Goal: Task Accomplishment & Management: Manage account settings

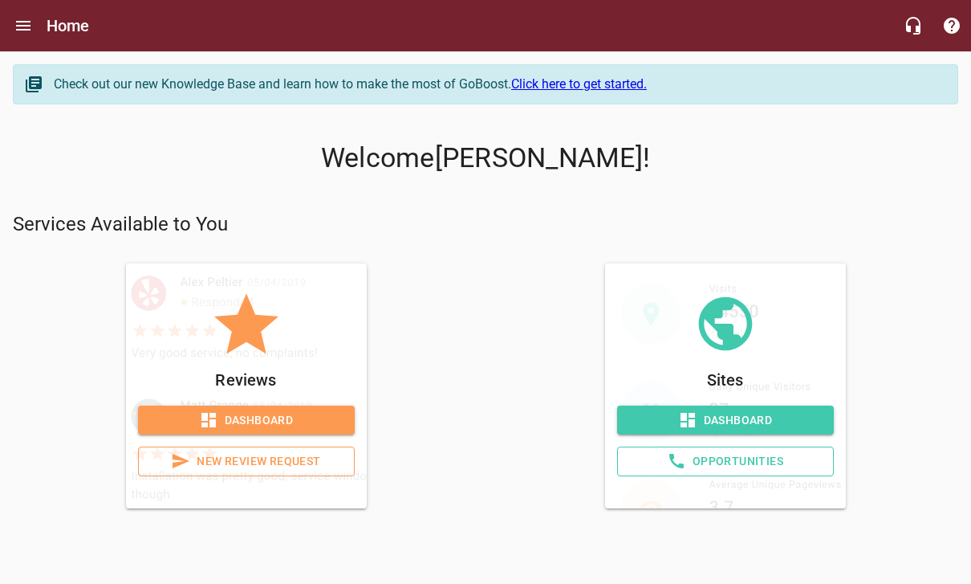
click at [881, 318] on div "Sites Dashboard Opportunities" at bounding box center [725, 385] width 466 height 245
click at [199, 421] on icon at bounding box center [208, 419] width 19 height 19
click at [785, 425] on span "Dashboard" at bounding box center [725, 420] width 191 height 20
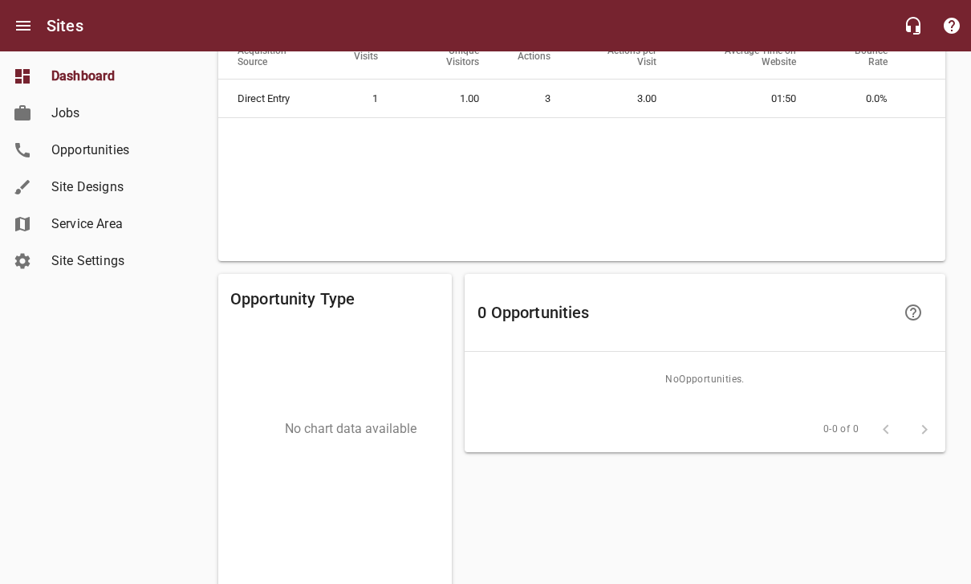
scroll to position [1325, 0]
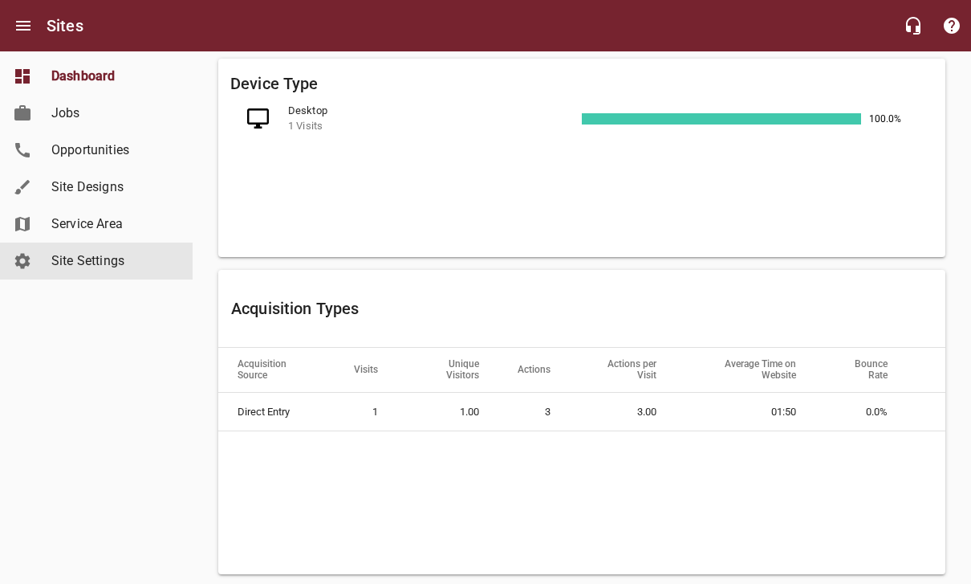
click at [102, 267] on span "Site Settings" at bounding box center [112, 260] width 122 height 19
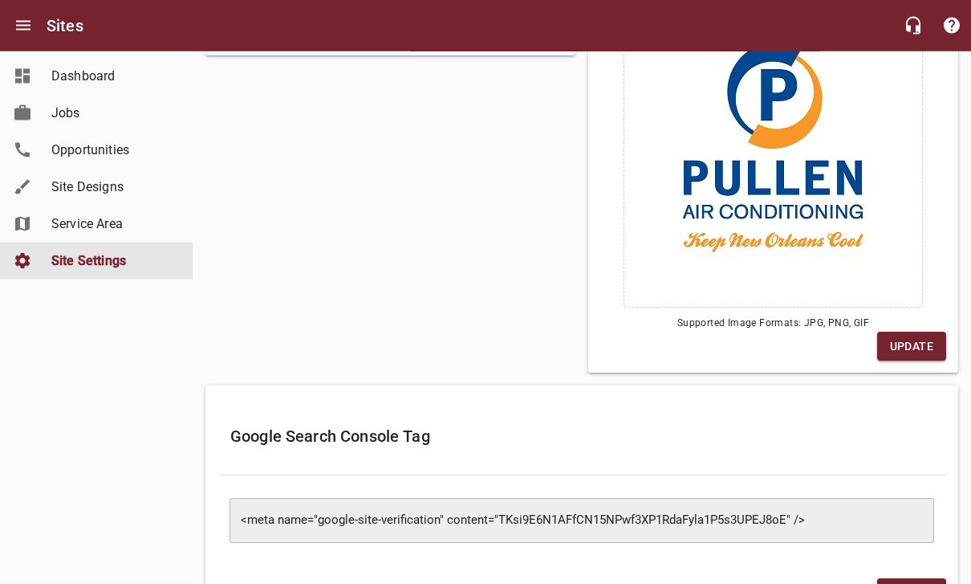
scroll to position [240, 0]
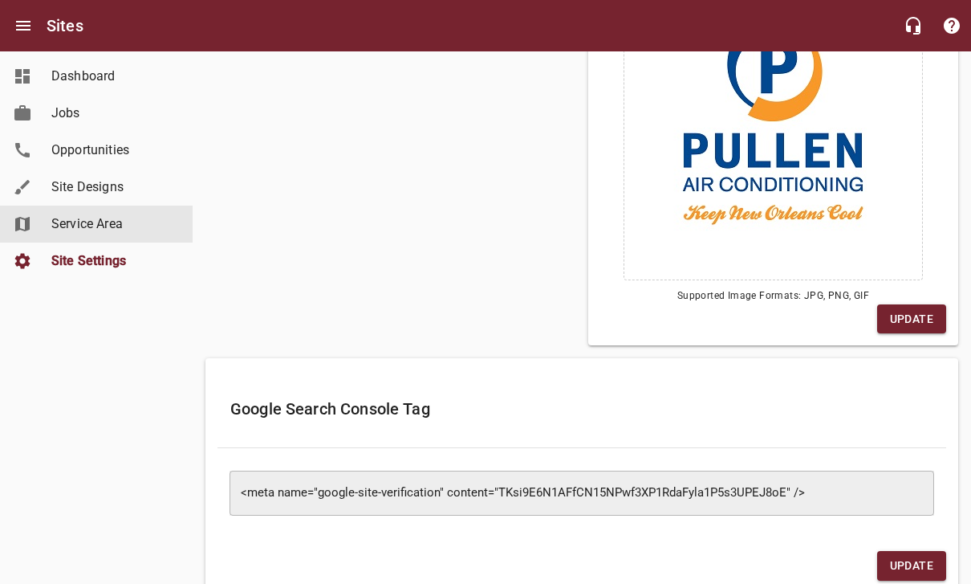
click at [101, 242] on link "Service Area" at bounding box center [96, 224] width 193 height 37
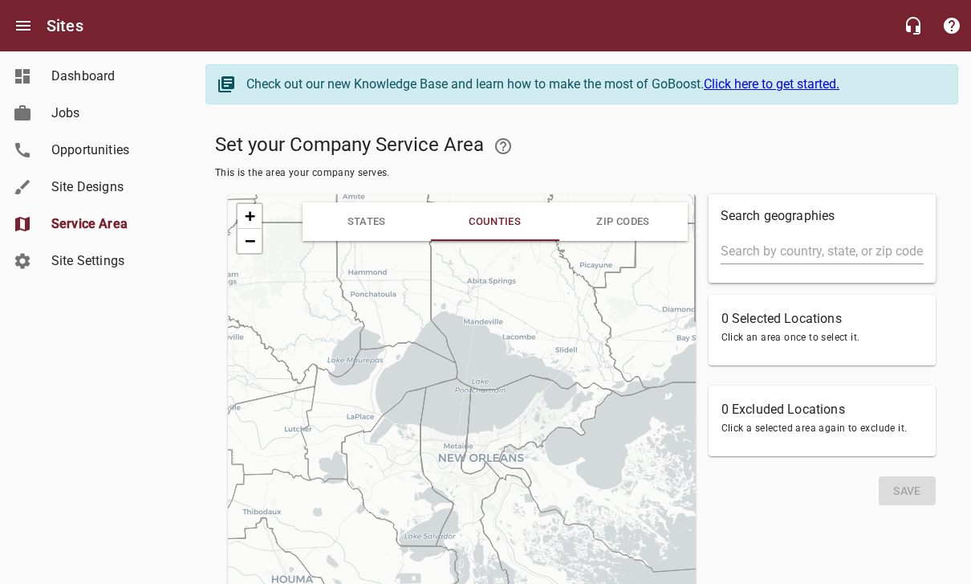
click at [808, 261] on input "text" at bounding box center [822, 251] width 203 height 26
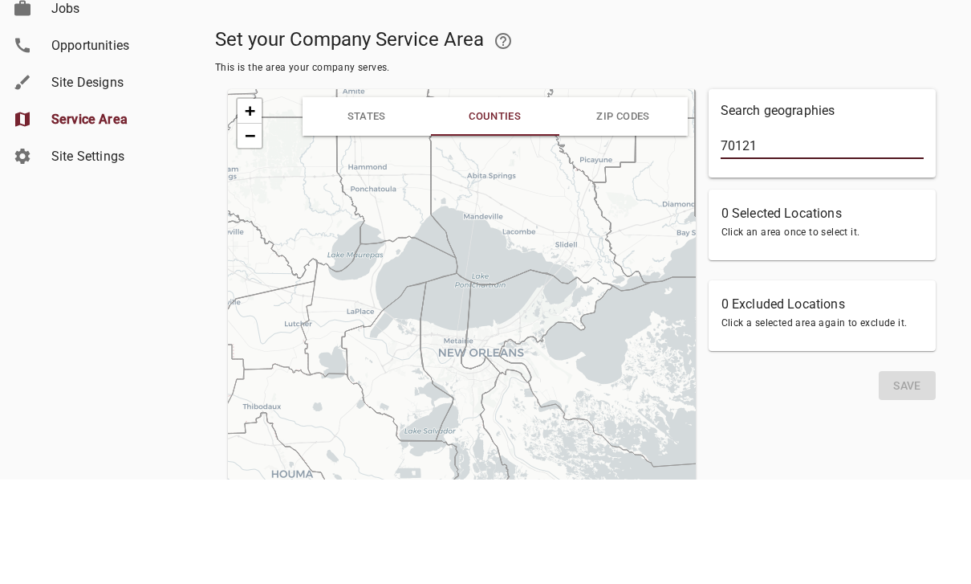
scroll to position [105, 0]
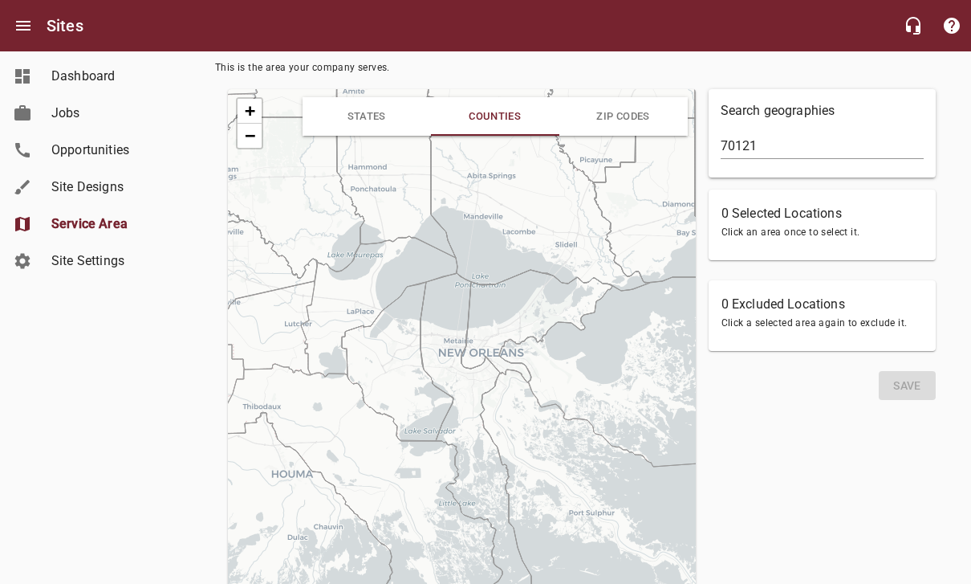
click at [821, 155] on input "70121" at bounding box center [822, 146] width 203 height 26
click at [771, 150] on input "70121,70001," at bounding box center [822, 147] width 203 height 26
click at [809, 223] on h6 "0 Selected Locations" at bounding box center [822, 214] width 201 height 22
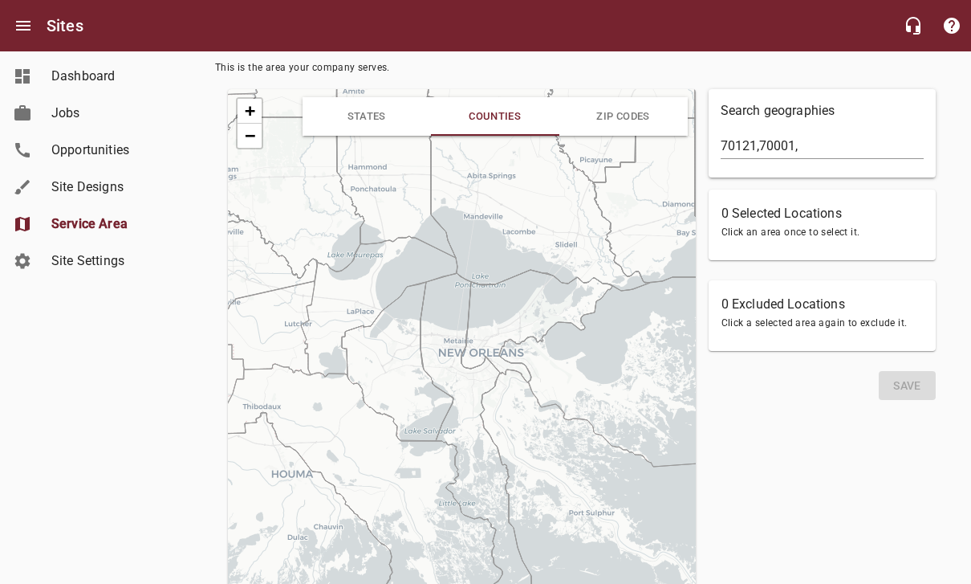
click at [832, 147] on input "70121,70001," at bounding box center [822, 146] width 203 height 26
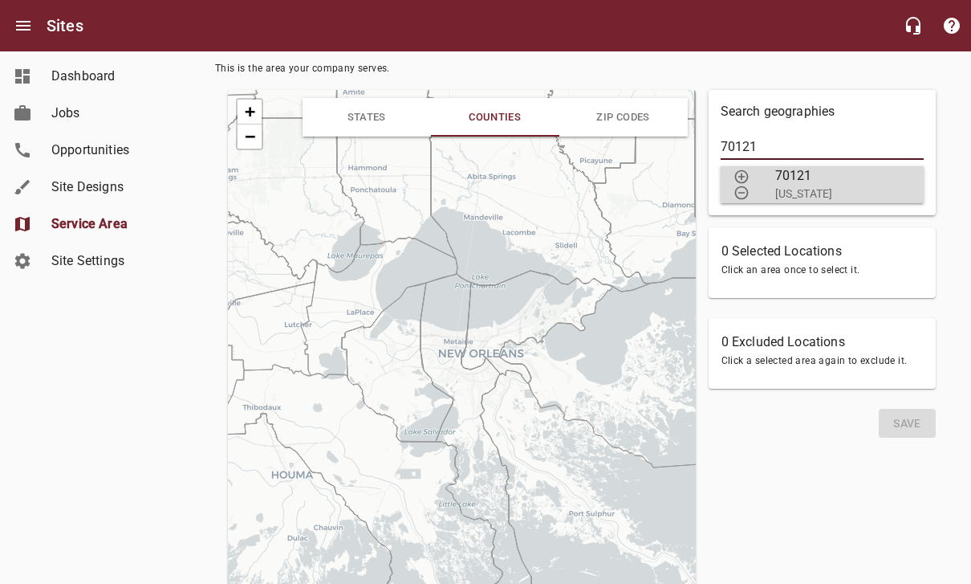
type input "70121"
click at [840, 183] on span "70121" at bounding box center [836, 175] width 123 height 19
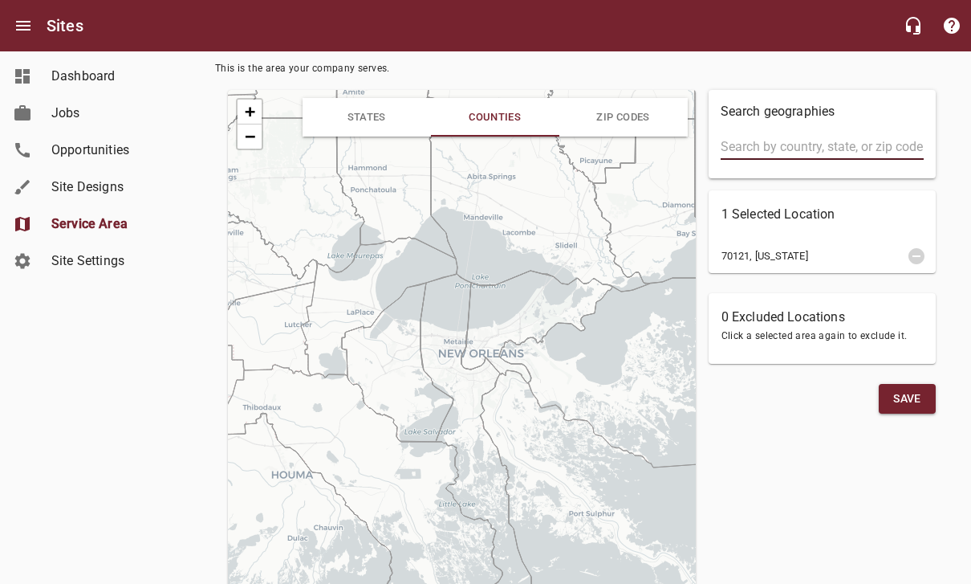
click at [825, 149] on input "text" at bounding box center [822, 147] width 203 height 26
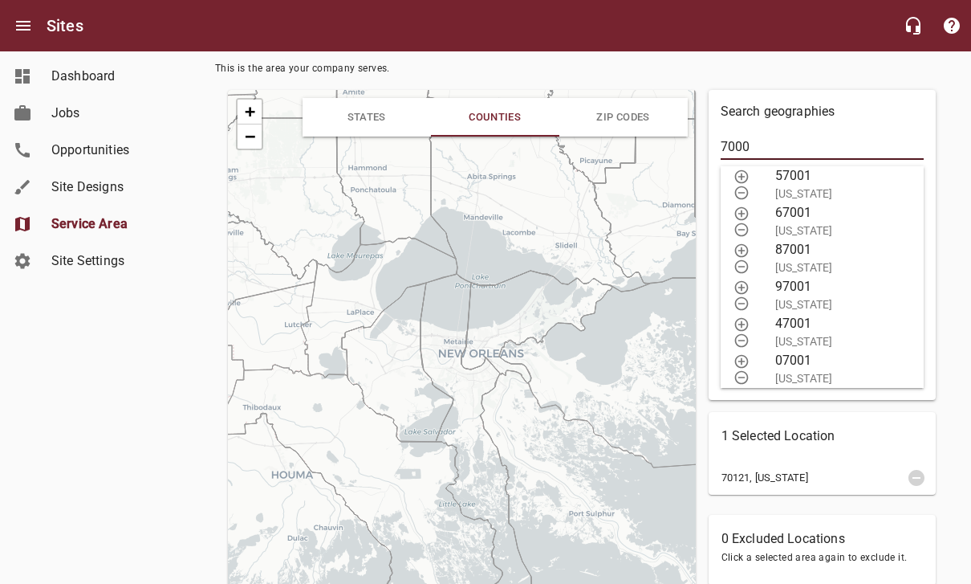
type input "7000"
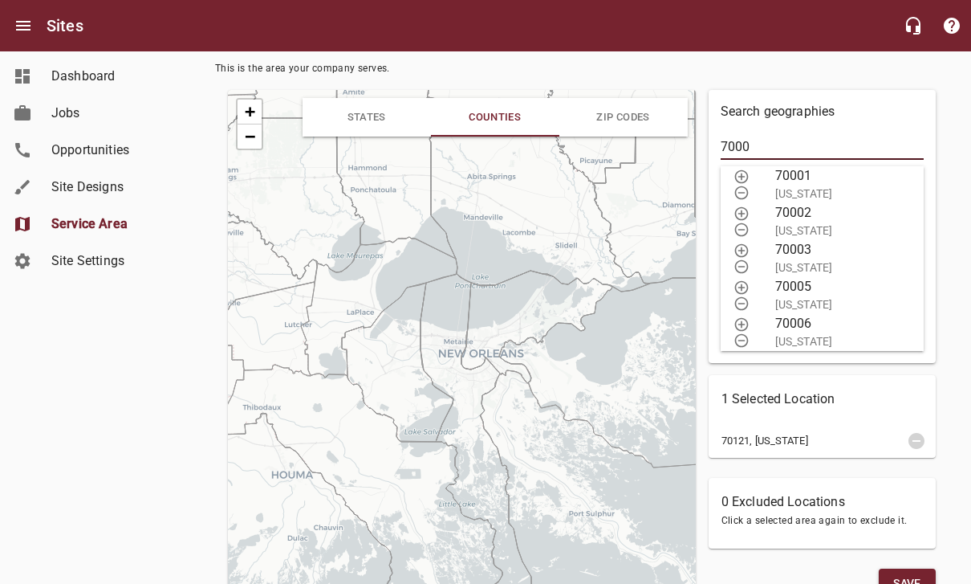
click at [744, 172] on icon "button" at bounding box center [742, 177] width 16 height 16
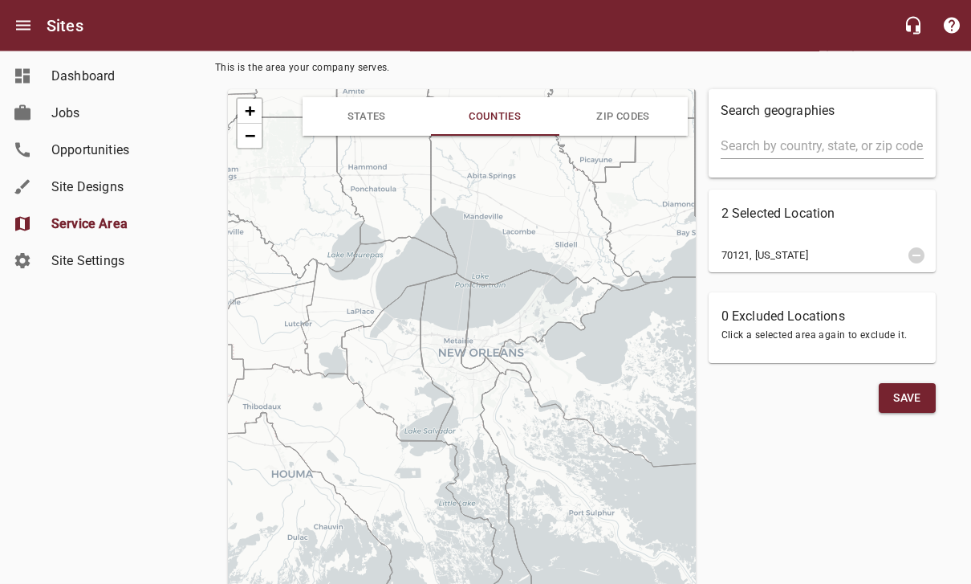
scroll to position [105, 0]
click at [824, 154] on input "text" at bounding box center [822, 146] width 203 height 26
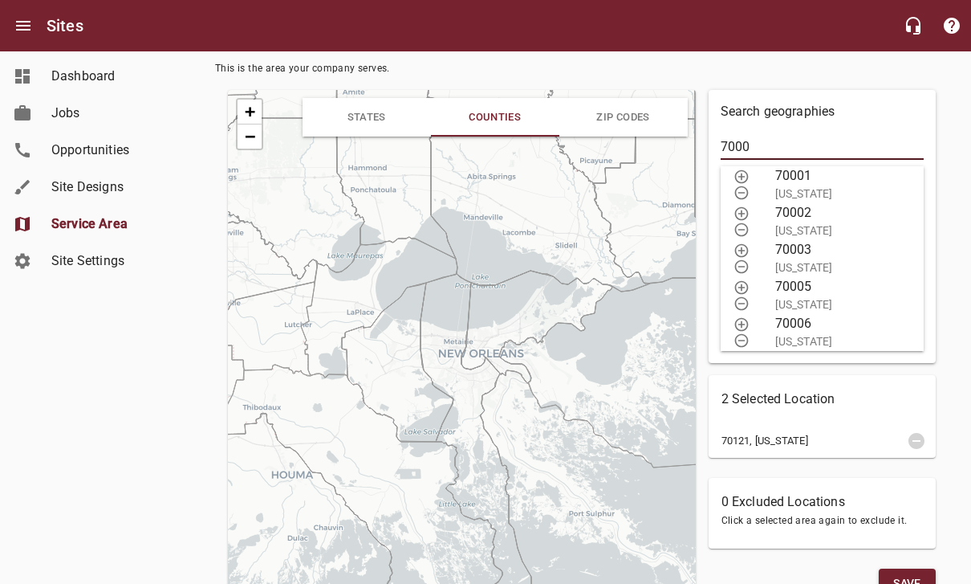
type input "7000"
click at [742, 209] on icon "button" at bounding box center [742, 214] width 14 height 14
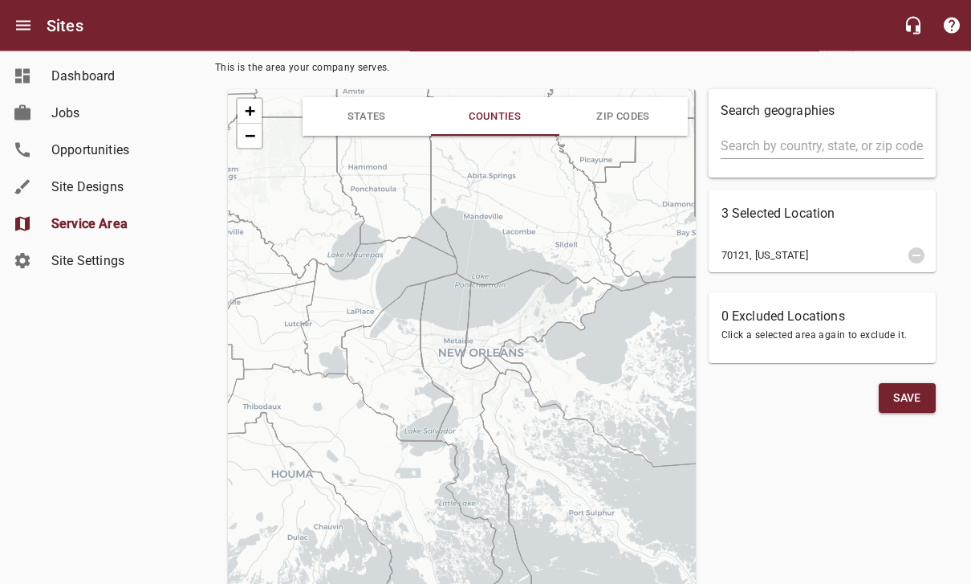
scroll to position [105, 0]
click at [815, 152] on input "text" at bounding box center [822, 146] width 203 height 26
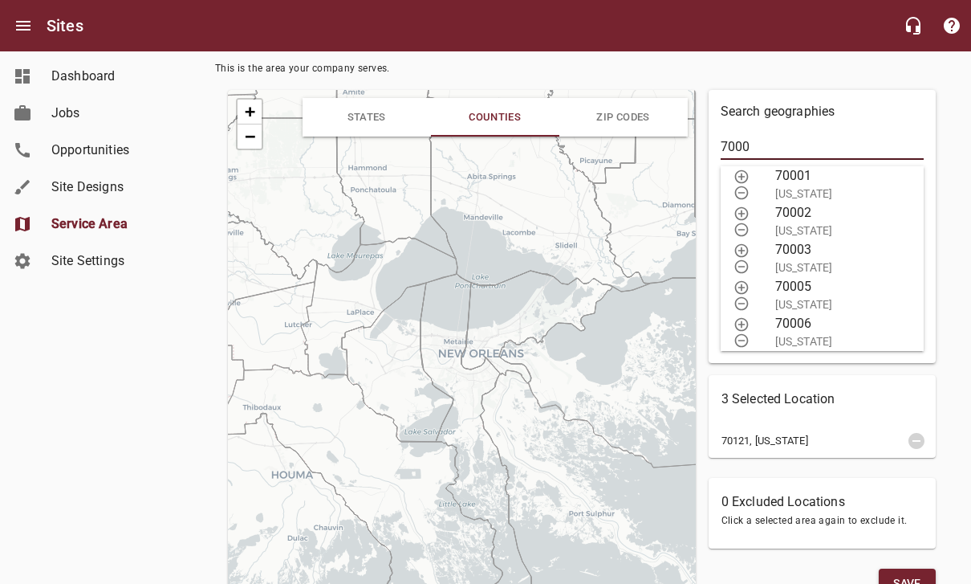
type input "7000"
click at [743, 244] on icon "button" at bounding box center [742, 250] width 16 height 16
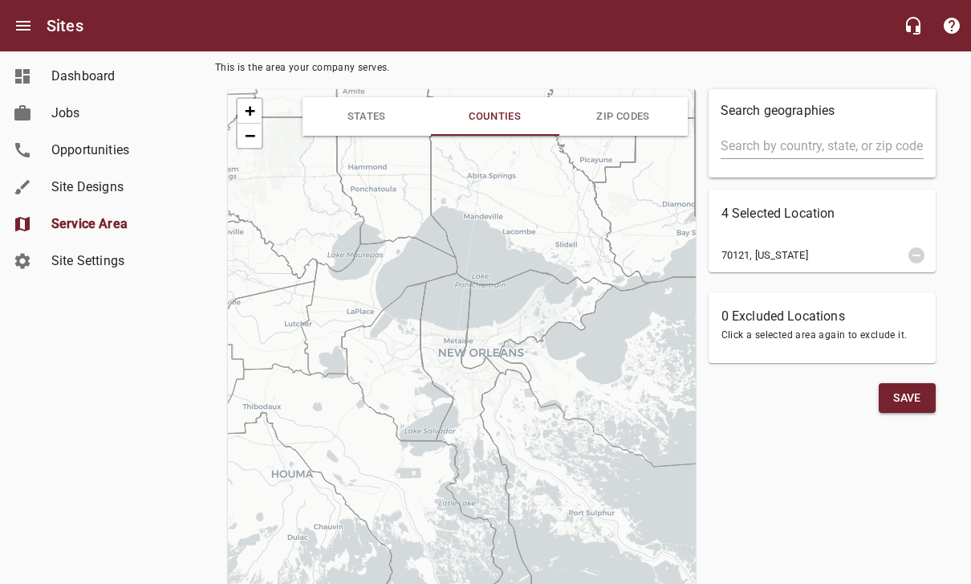
click at [816, 143] on input "text" at bounding box center [822, 146] width 203 height 26
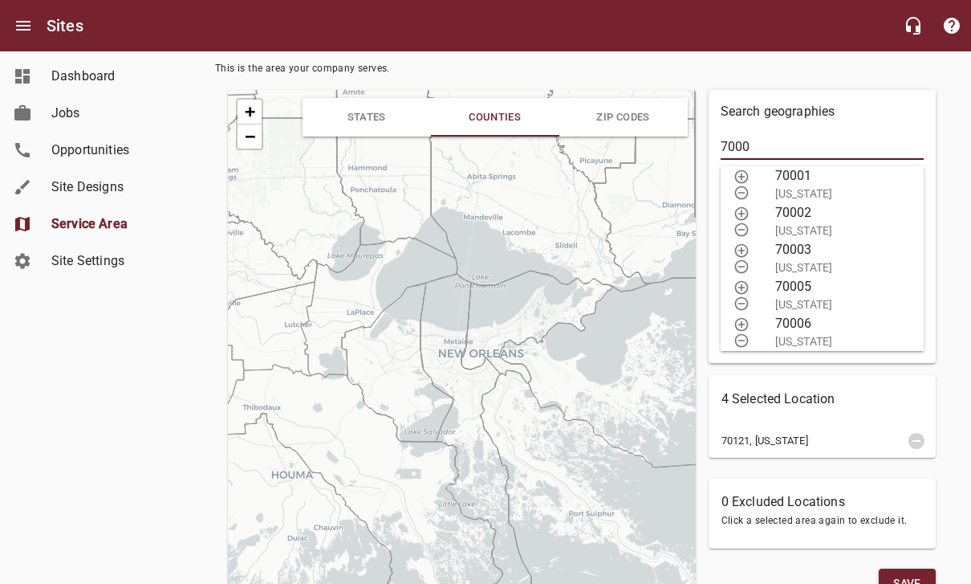
type input "7000"
click at [743, 281] on icon "button" at bounding box center [742, 288] width 14 height 14
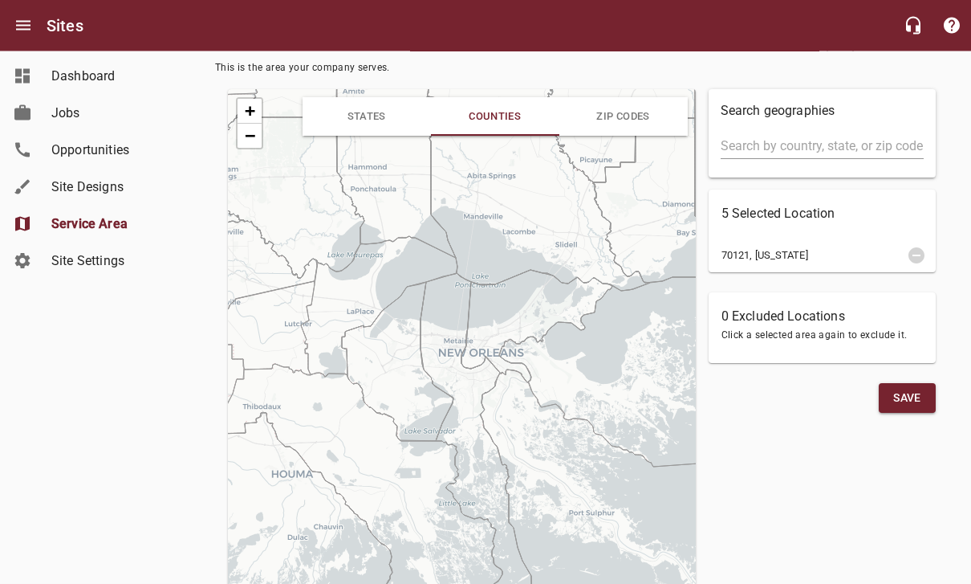
scroll to position [105, 0]
click at [849, 136] on input "text" at bounding box center [822, 146] width 203 height 26
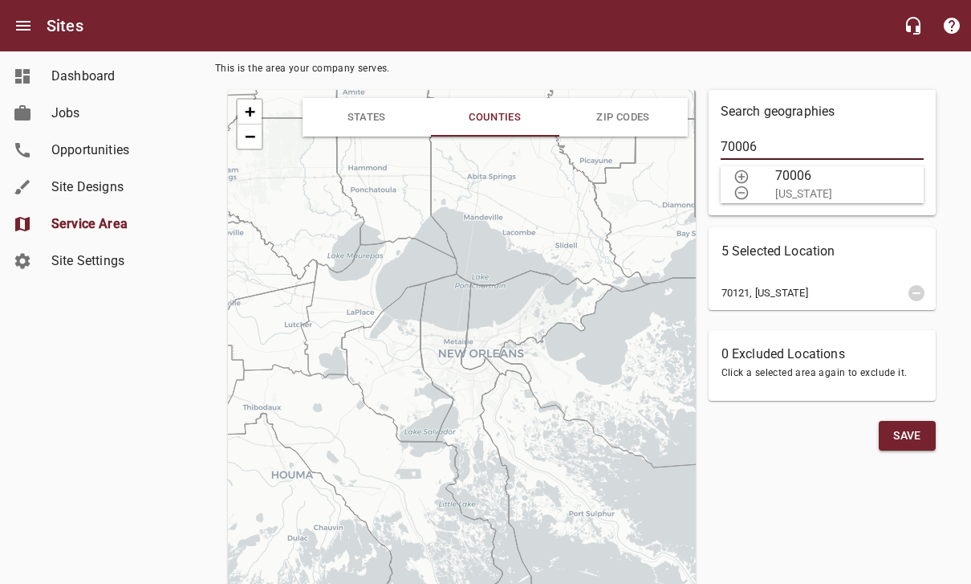
type input "70006"
click at [747, 171] on icon "button" at bounding box center [742, 177] width 16 height 16
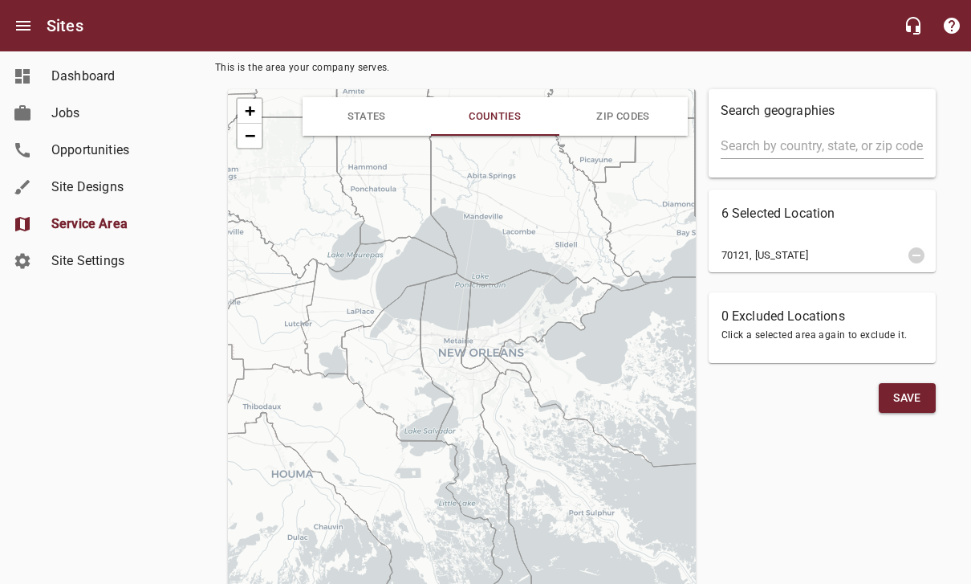
click at [808, 153] on input "text" at bounding box center [822, 146] width 203 height 26
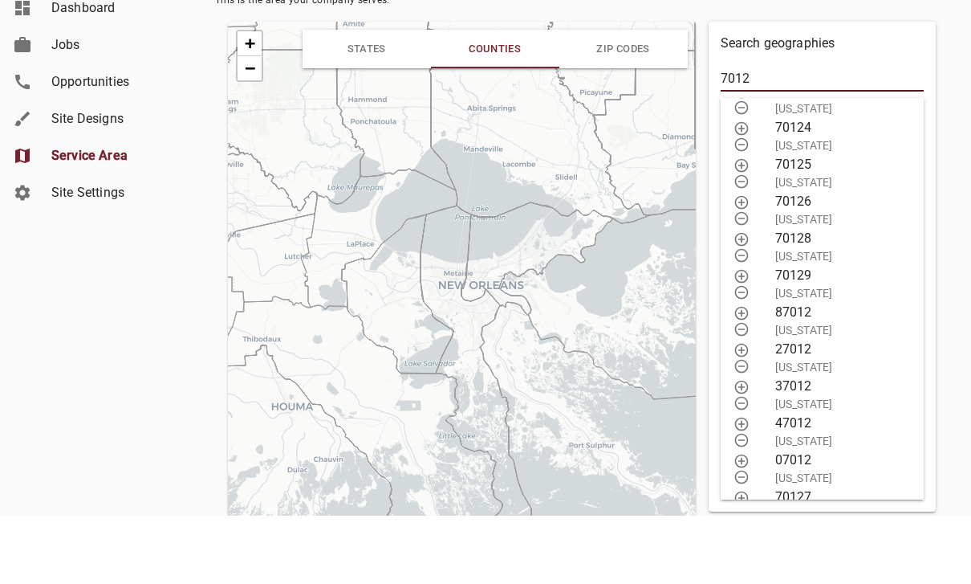
scroll to position [157, 0]
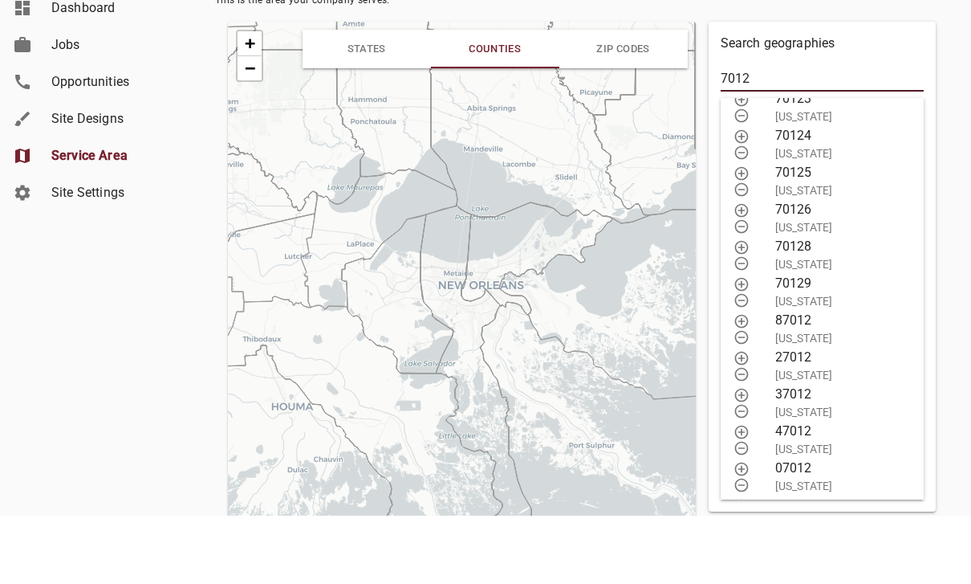
type input "7012"
click at [744, 197] on icon "button" at bounding box center [742, 205] width 16 height 16
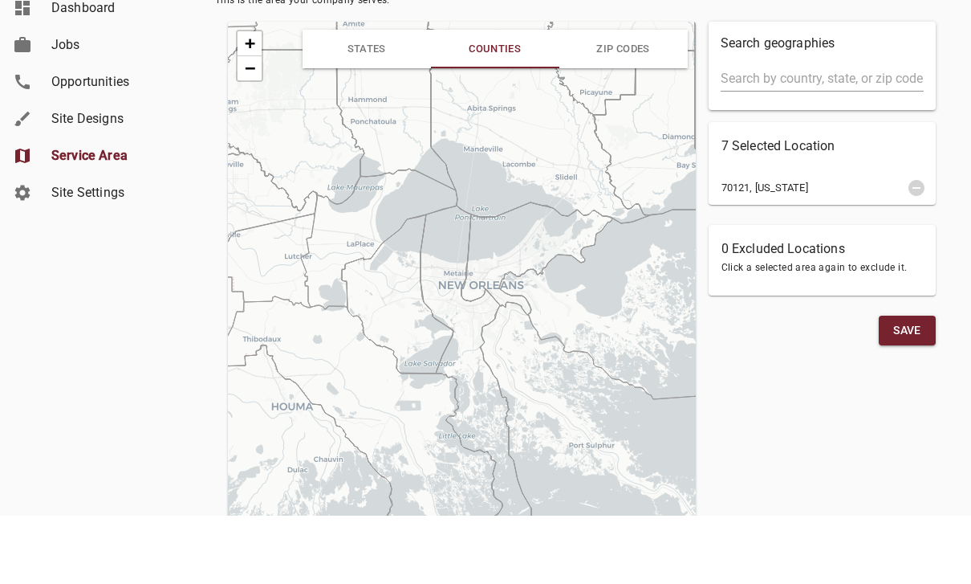
scroll to position [0, 0]
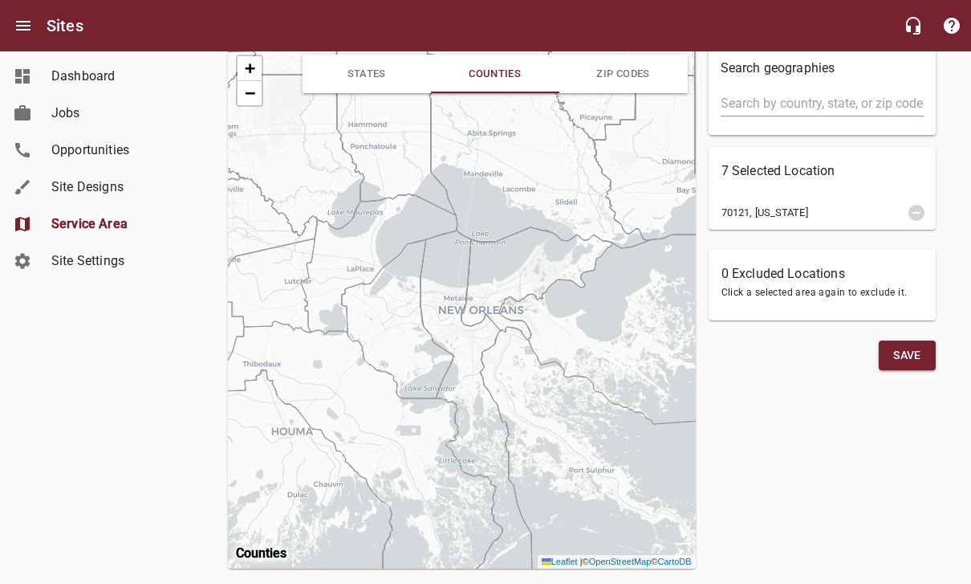
click at [857, 98] on input "text" at bounding box center [822, 104] width 203 height 26
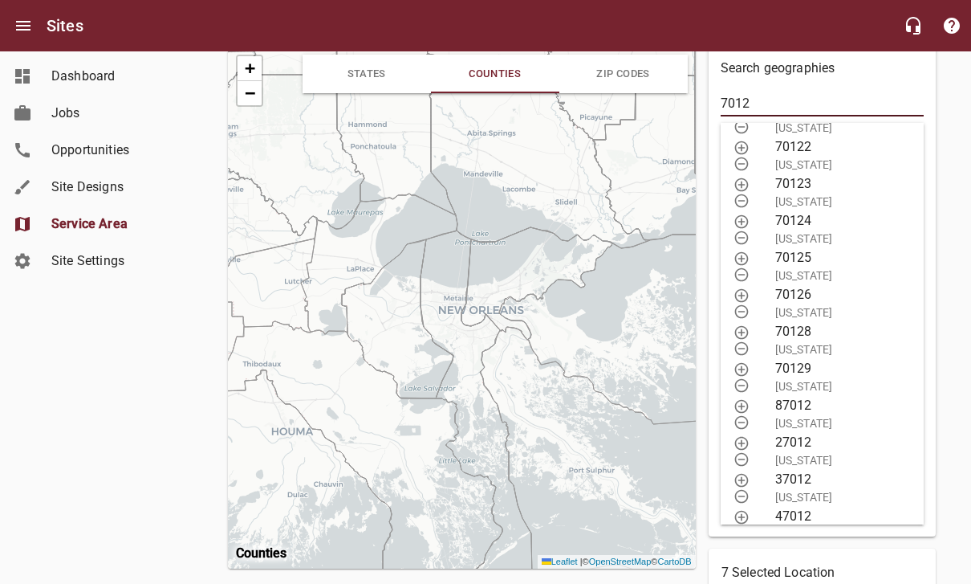
scroll to position [114, 0]
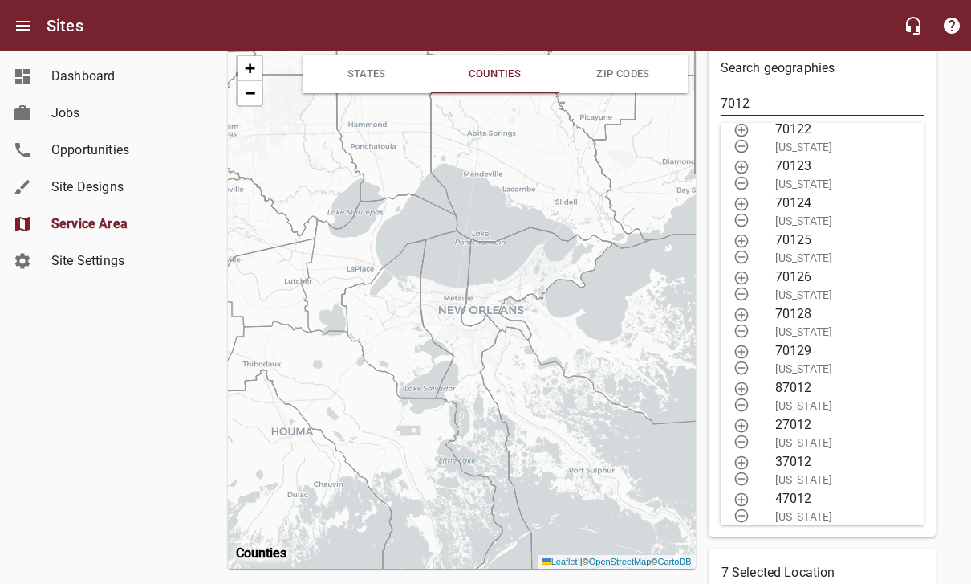
type input "7012"
click at [744, 171] on icon "button" at bounding box center [742, 168] width 14 height 14
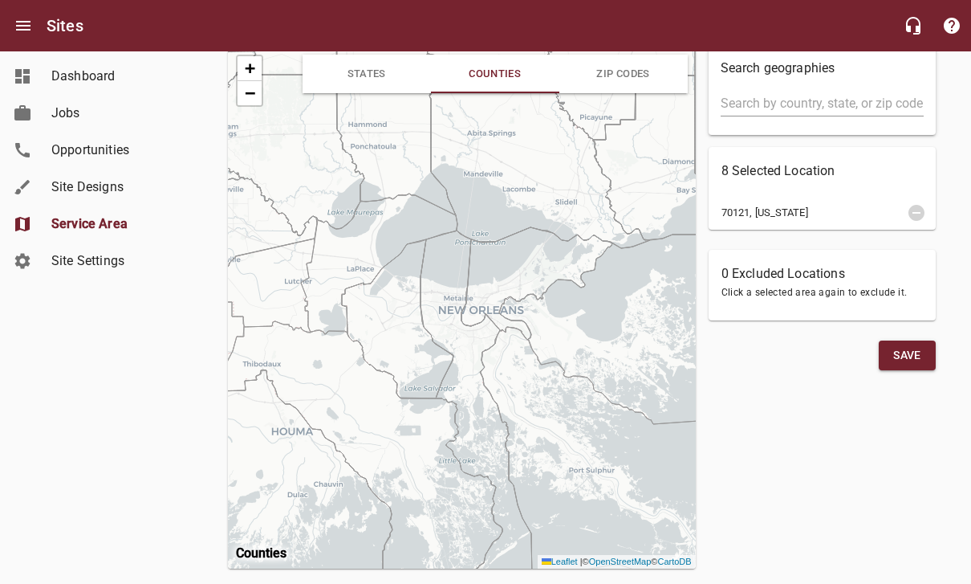
click at [818, 170] on h6 "8 Selected Location" at bounding box center [822, 171] width 201 height 22
click at [811, 220] on div "70121, [US_STATE]" at bounding box center [822, 212] width 227 height 29
click at [742, 222] on div "70121, [US_STATE]" at bounding box center [822, 212] width 227 height 29
click at [821, 111] on input "text" at bounding box center [822, 104] width 203 height 26
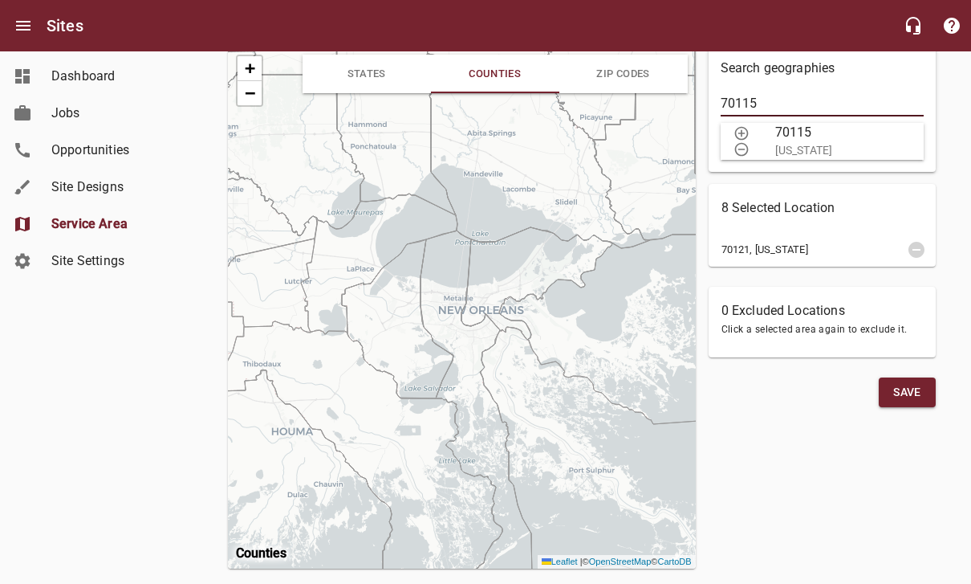
type input "70115"
click at [737, 131] on icon "button" at bounding box center [742, 133] width 16 height 16
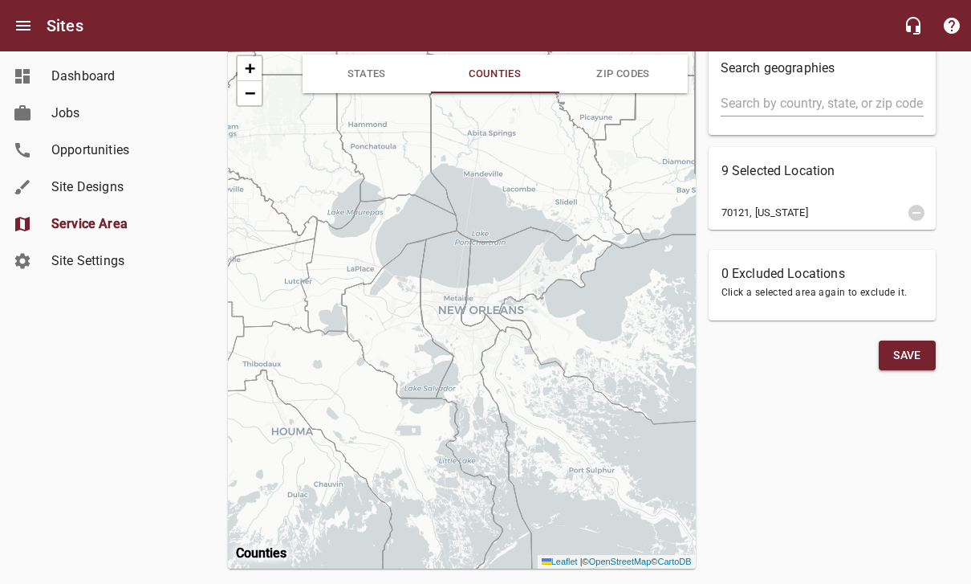
click at [820, 105] on input "text" at bounding box center [822, 104] width 203 height 26
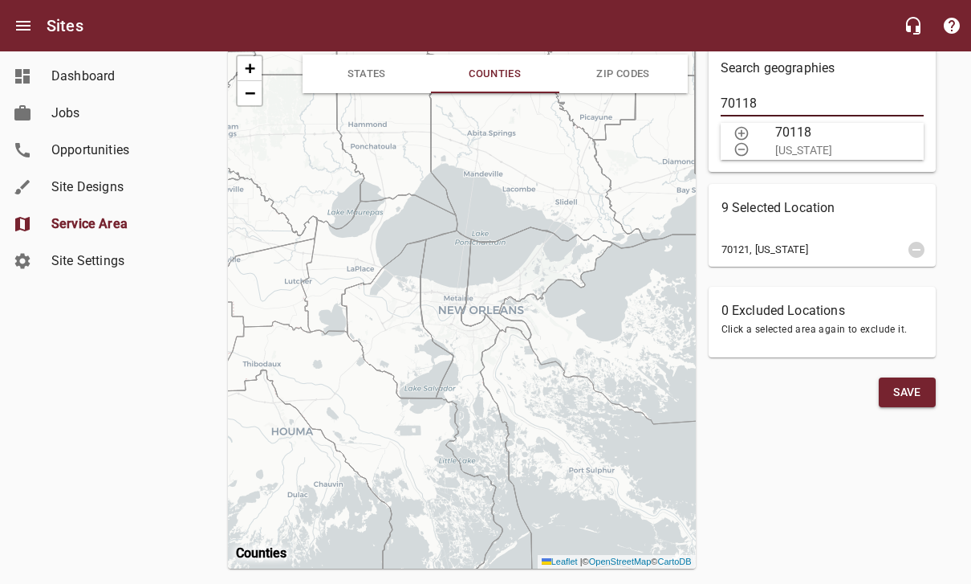
type input "70118"
click at [748, 125] on icon "button" at bounding box center [742, 133] width 16 height 16
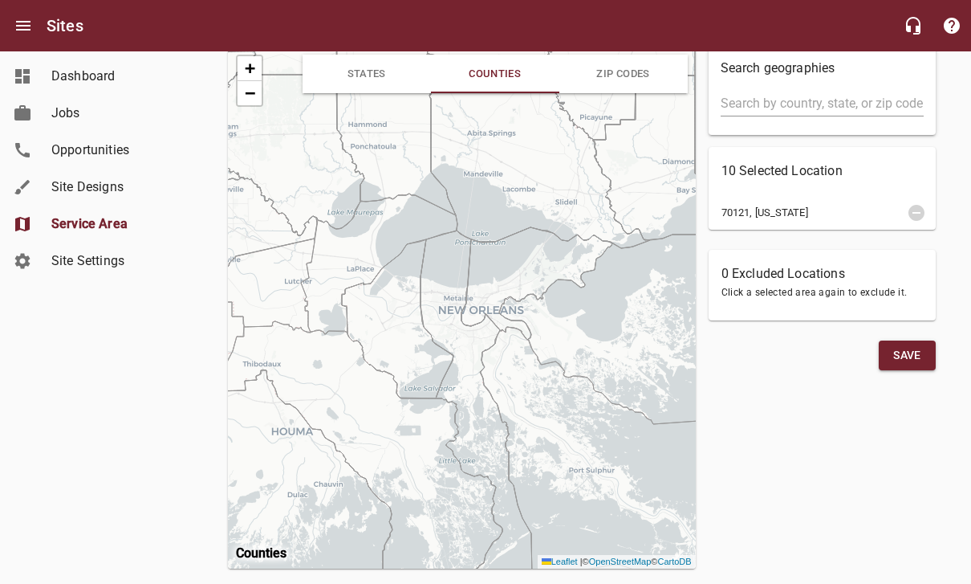
click at [792, 108] on input "text" at bounding box center [822, 104] width 203 height 26
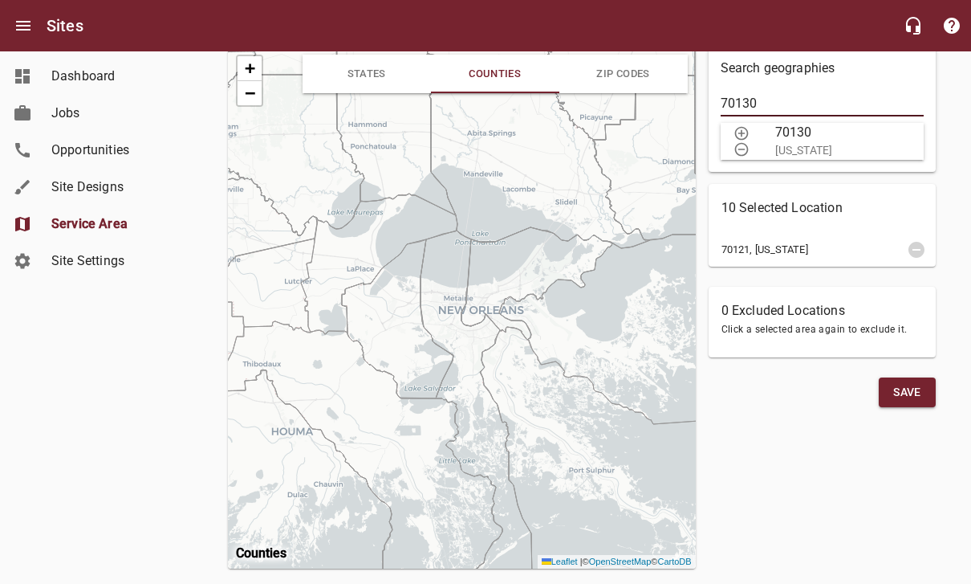
type input "70130"
click at [735, 127] on icon "button" at bounding box center [742, 133] width 16 height 16
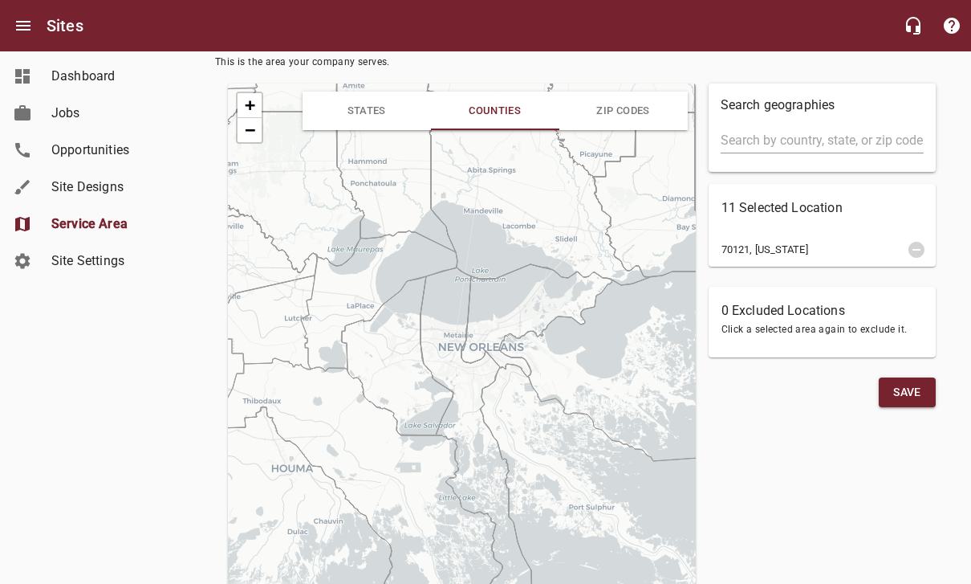
scroll to position [106, 0]
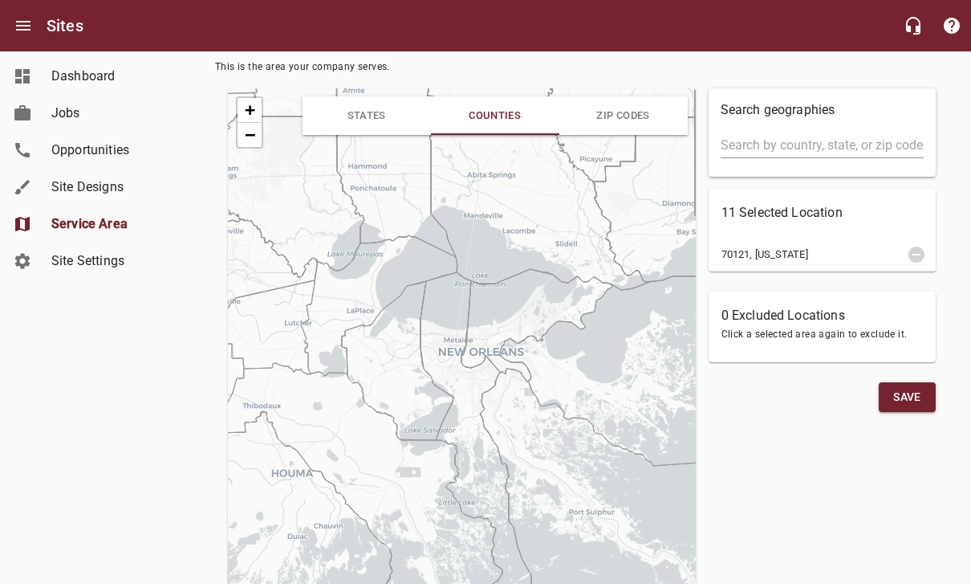
click at [806, 275] on div "Search geographies 11 Selected Location 70121, [US_STATE] 0 Excluded Locations …" at bounding box center [822, 349] width 240 height 535
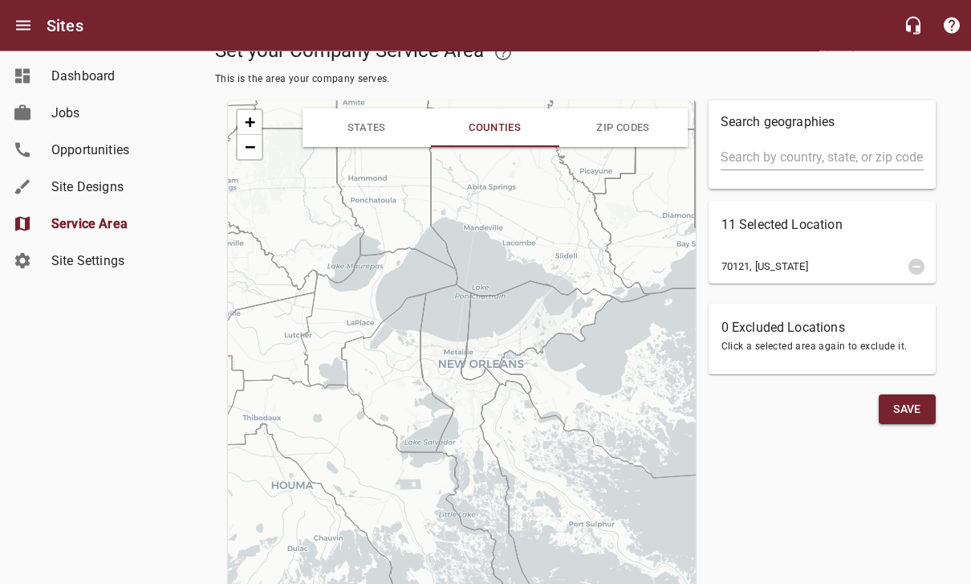
scroll to position [84, 0]
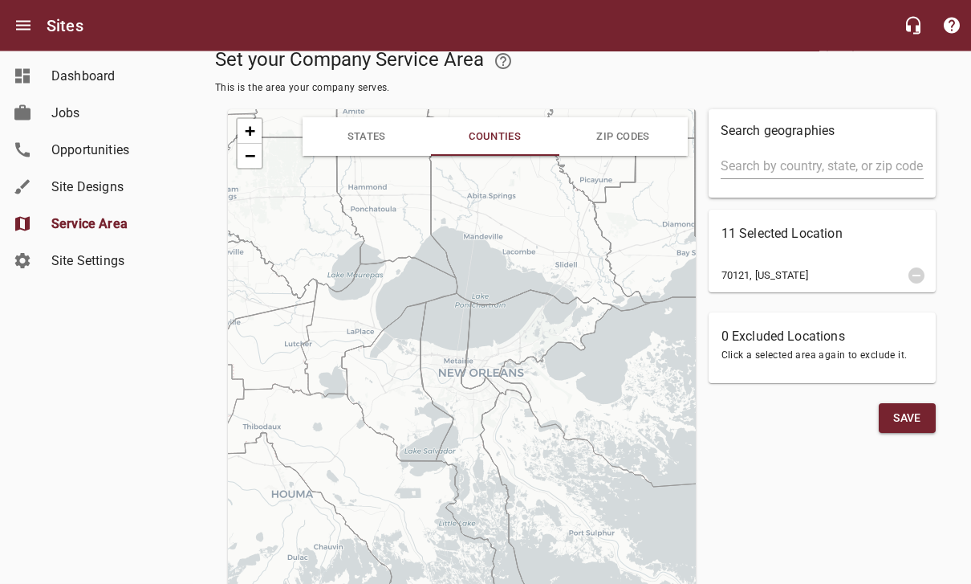
click at [746, 269] on span "70121, [US_STATE]" at bounding box center [781, 276] width 119 height 16
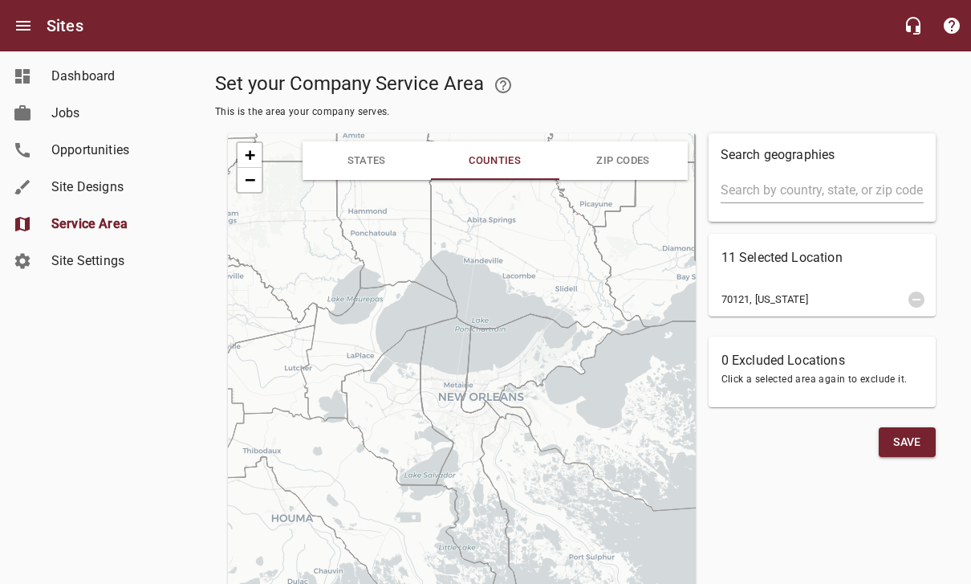
click at [632, 160] on span "ZIP Codes" at bounding box center [622, 160] width 53 height 12
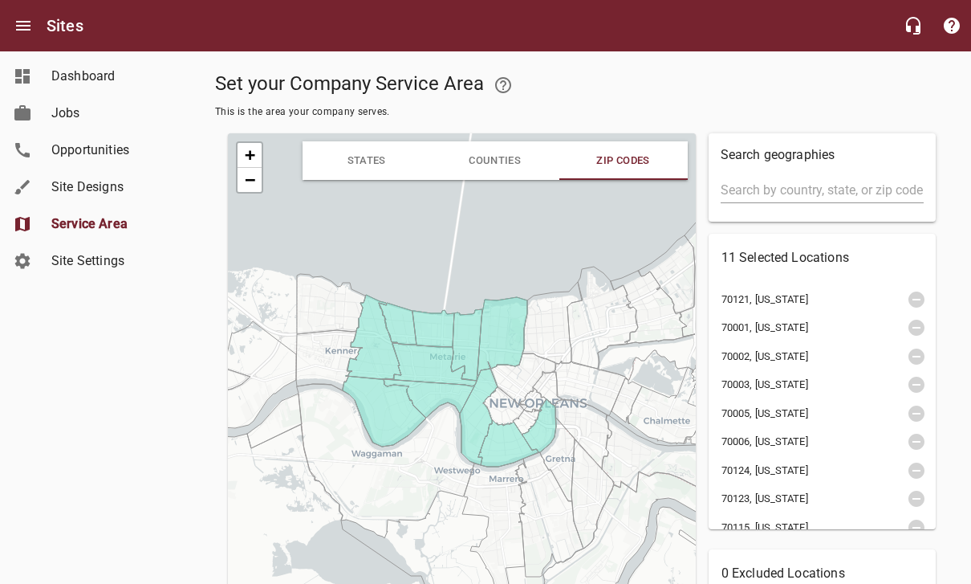
click at [511, 417] on icon at bounding box center [503, 406] width 41 height 39
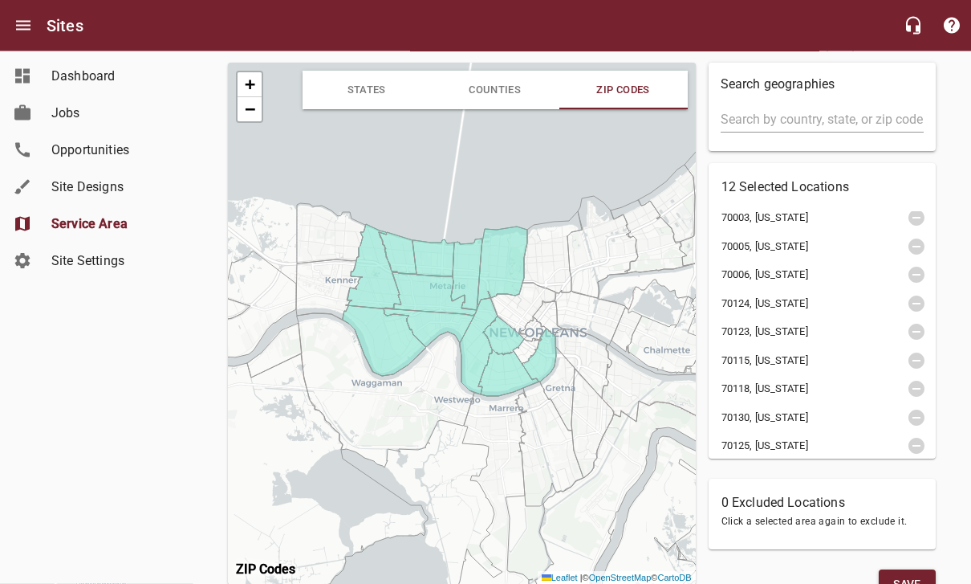
scroll to position [161, 0]
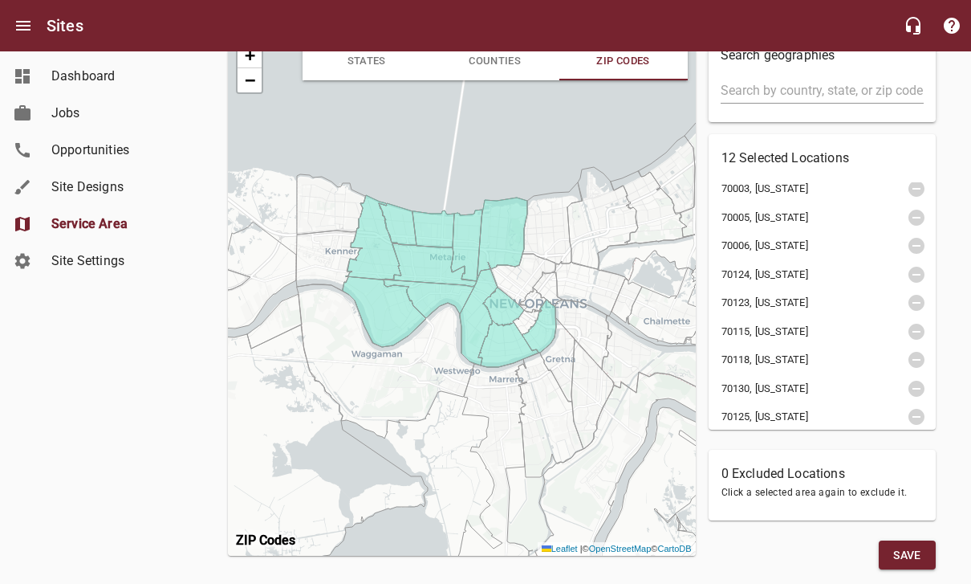
click at [902, 547] on span "Save" at bounding box center [907, 555] width 31 height 20
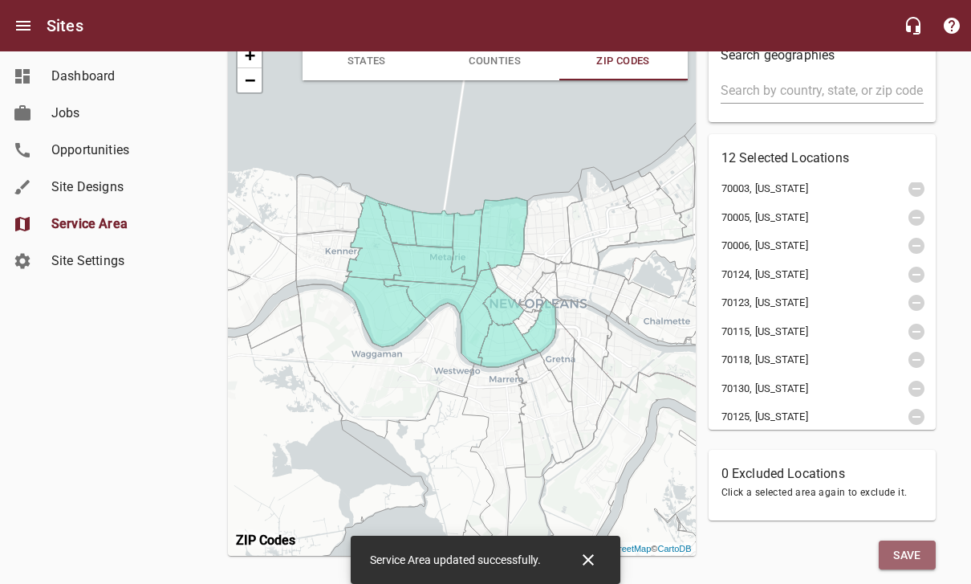
click at [917, 558] on span "Save" at bounding box center [907, 555] width 31 height 20
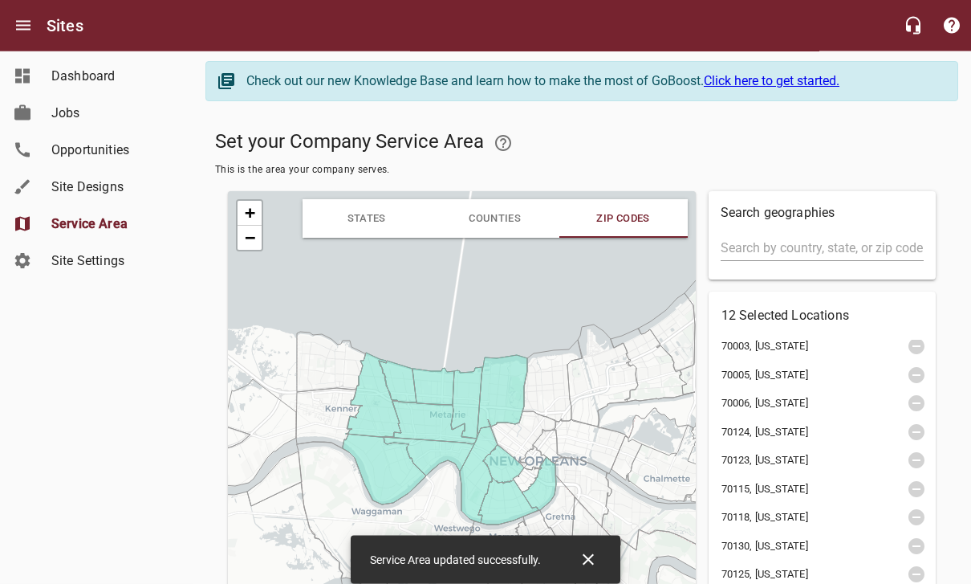
scroll to position [0, 0]
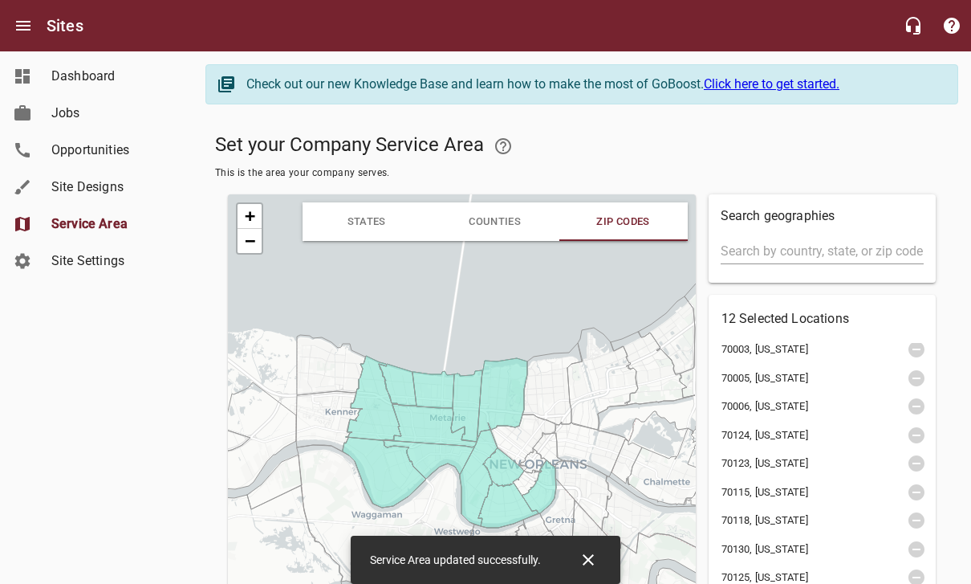
click at [46, 263] on div "Site Settings" at bounding box center [112, 260] width 135 height 19
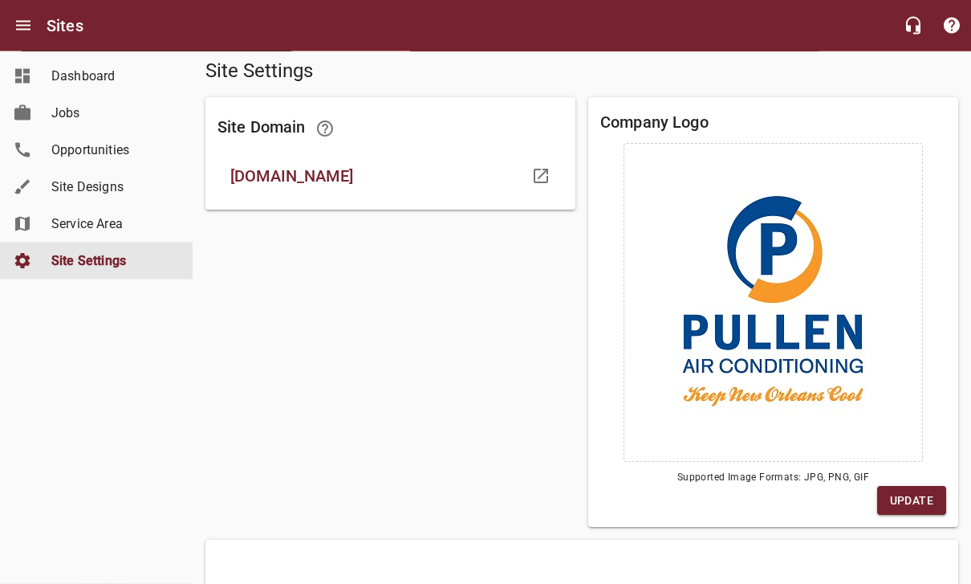
scroll to position [240, 0]
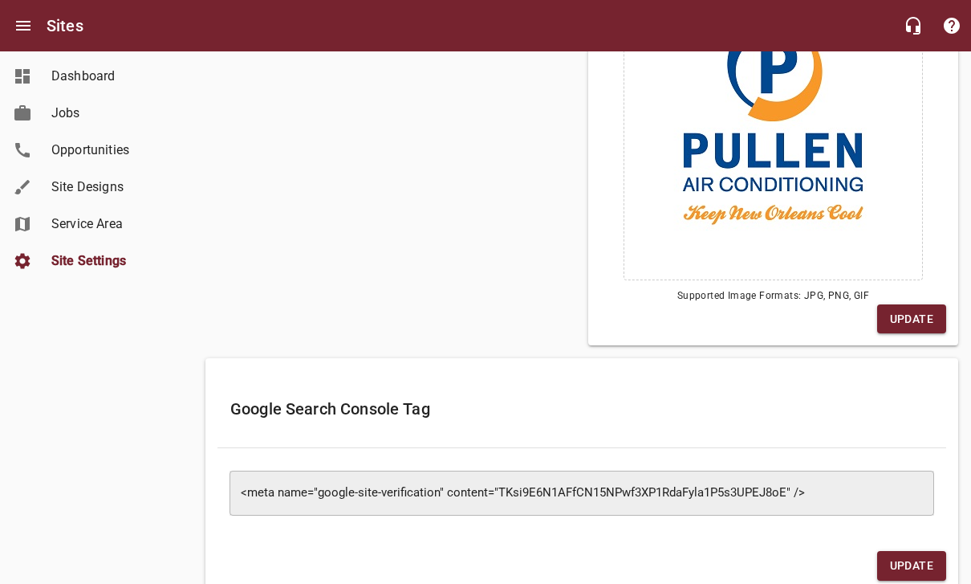
click at [867, 492] on textarea "<meta name="google-site-verification" content="TKsi9E6N1AFfCN15NPwf3XP1RdaFyla1…" at bounding box center [582, 493] width 682 height 15
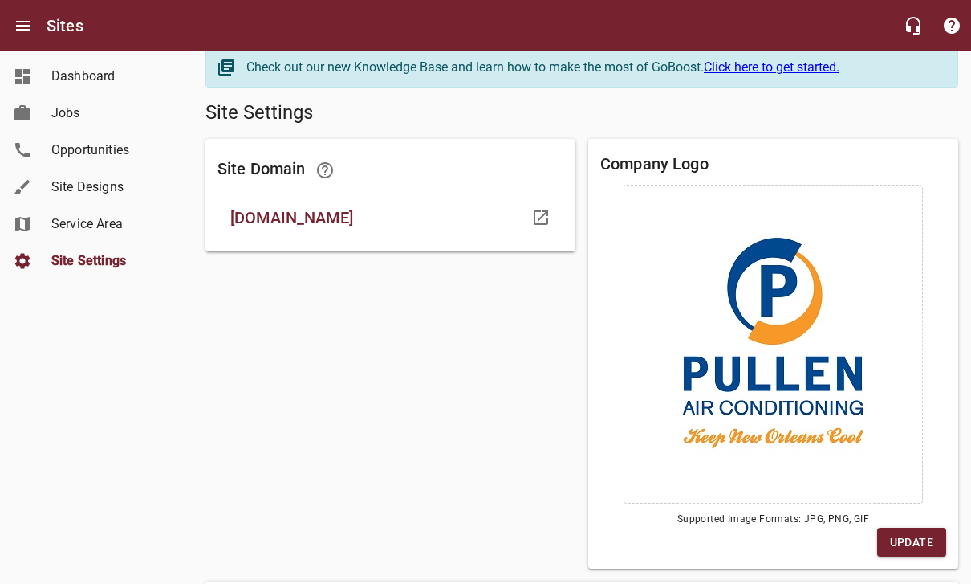
scroll to position [0, 0]
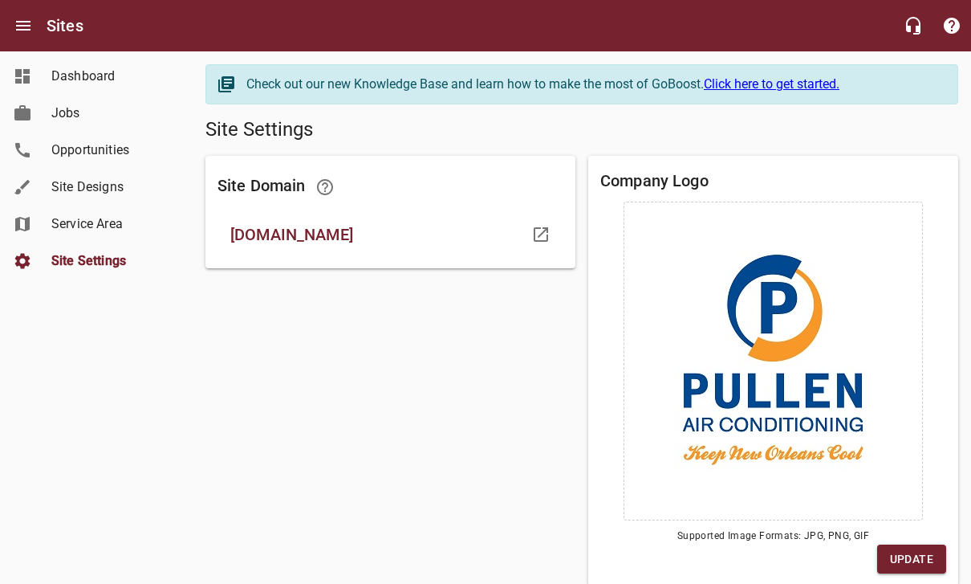
click at [88, 148] on span "Opportunities" at bounding box center [112, 149] width 122 height 19
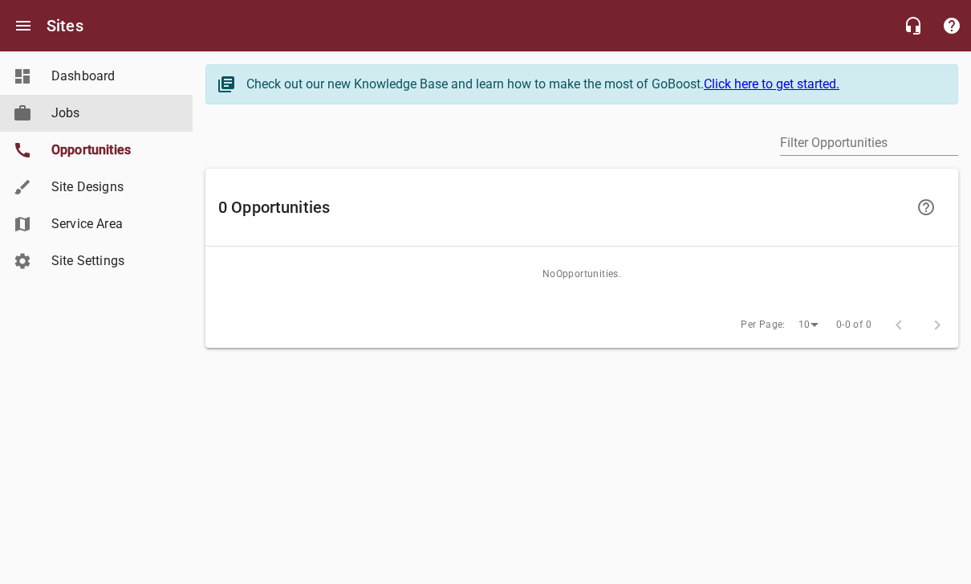
click at [72, 115] on span "Jobs" at bounding box center [112, 113] width 122 height 19
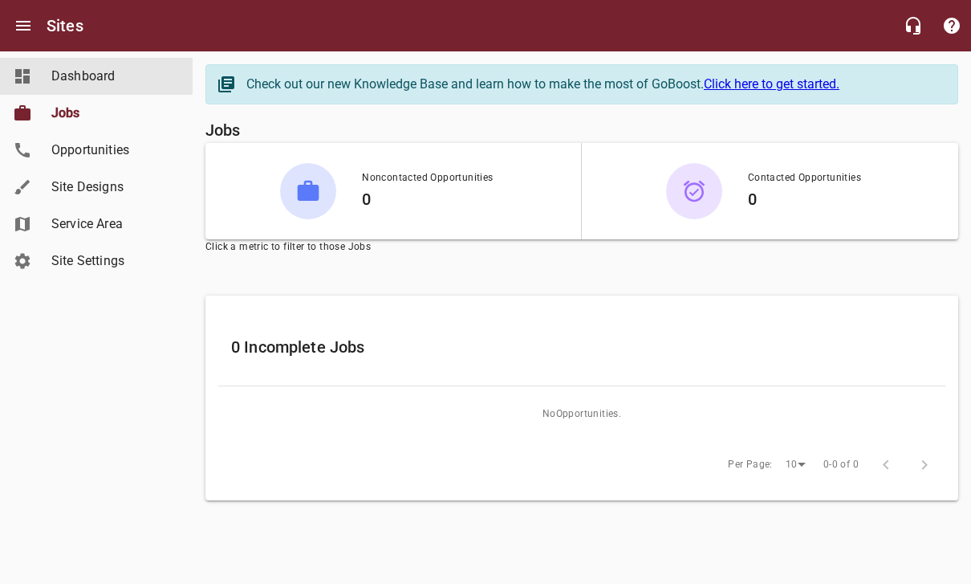
click at [33, 80] on link "Dashboard" at bounding box center [96, 76] width 193 height 37
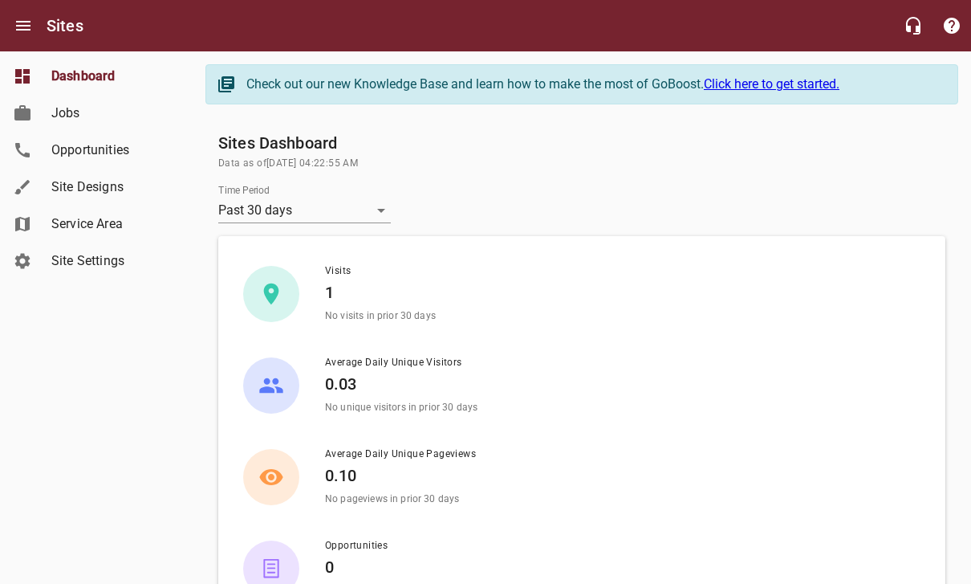
click at [32, 189] on link "Site Designs" at bounding box center [96, 187] width 193 height 37
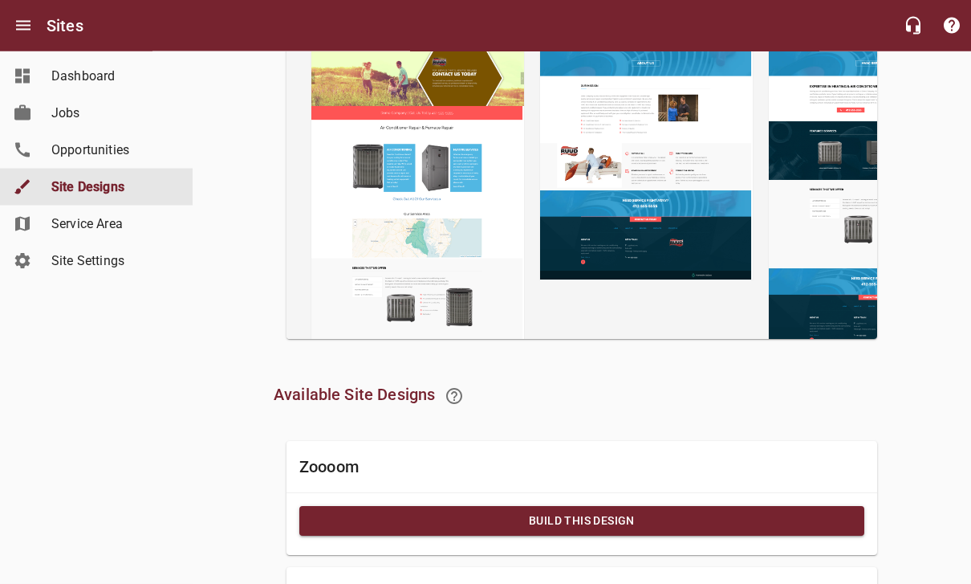
scroll to position [248, 0]
click at [841, 534] on button "Build this Design" at bounding box center [581, 521] width 565 height 30
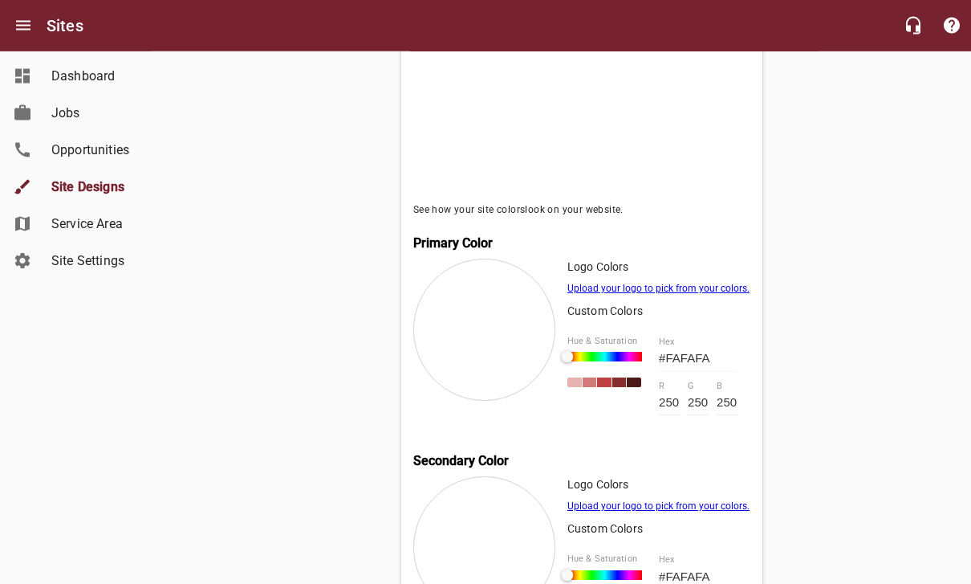
scroll to position [524, 0]
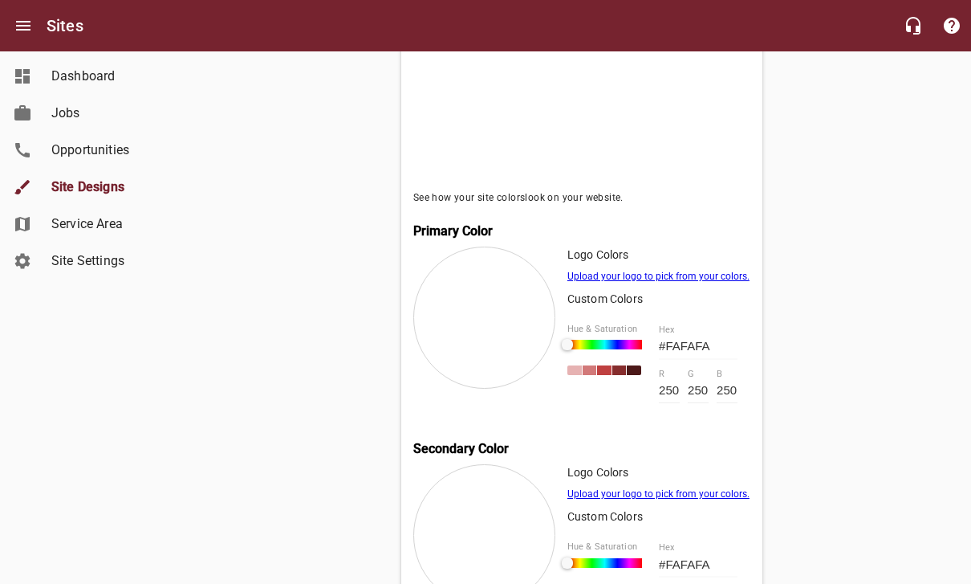
click at [470, 331] on div at bounding box center [484, 317] width 142 height 142
click at [698, 281] on link "Upload your logo to pick from your colors." at bounding box center [659, 276] width 182 height 11
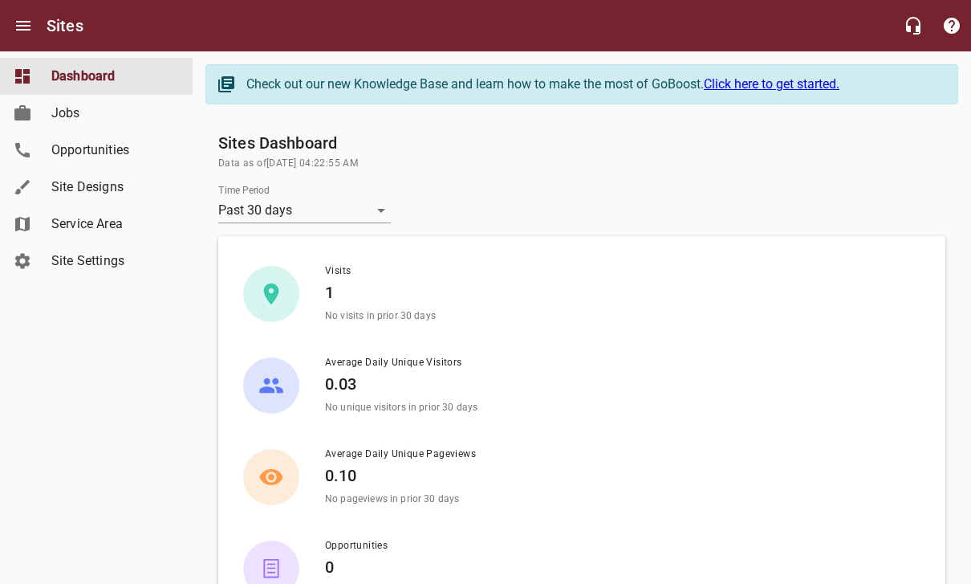
click at [22, 75] on icon at bounding box center [22, 76] width 19 height 19
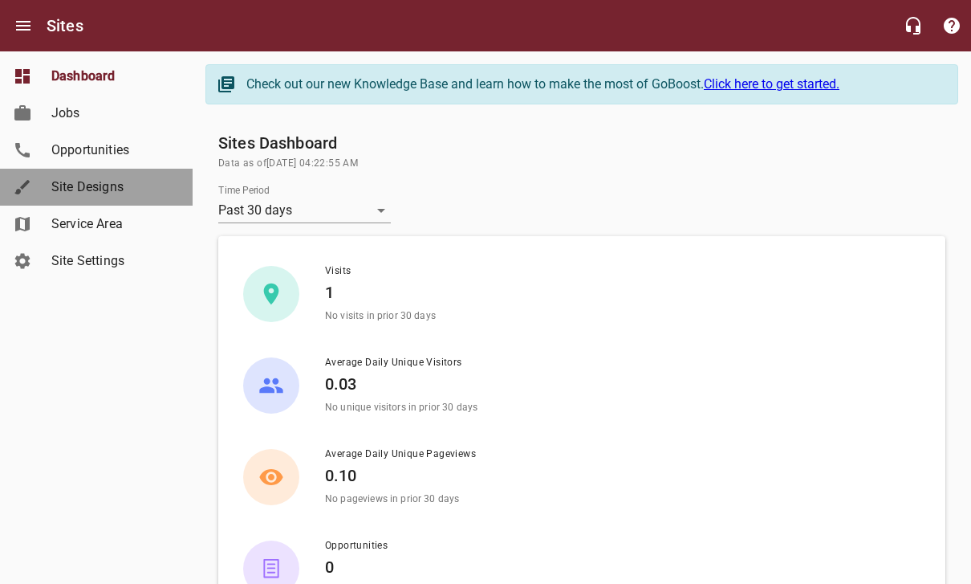
click at [72, 189] on span "Site Designs" at bounding box center [112, 186] width 122 height 19
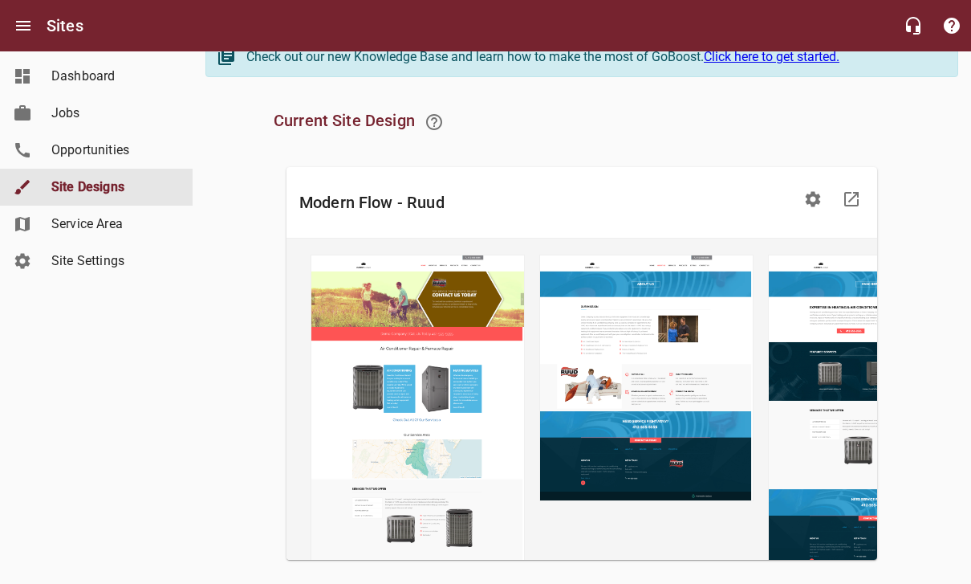
scroll to position [26, 0]
click at [816, 198] on icon "button" at bounding box center [813, 199] width 15 height 15
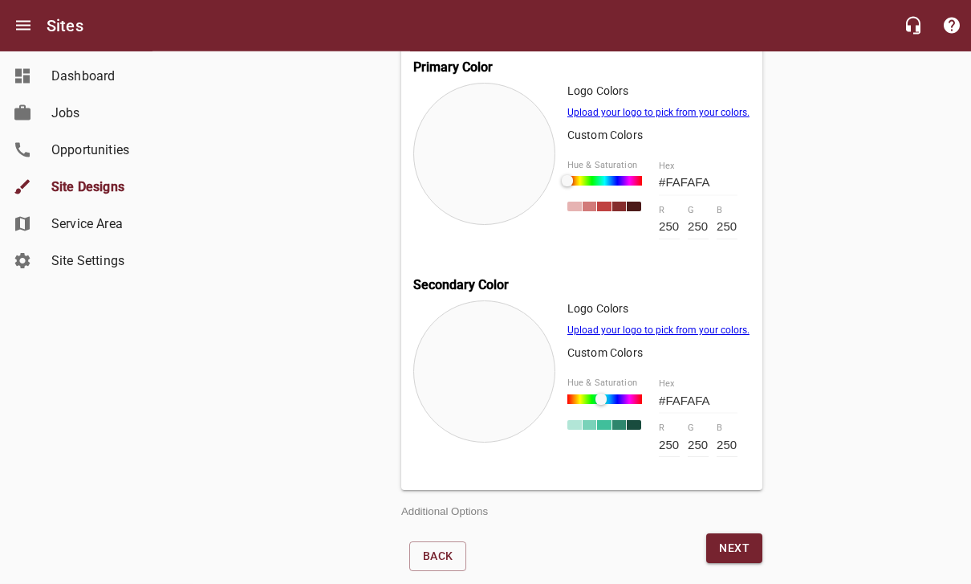
scroll to position [694, 0]
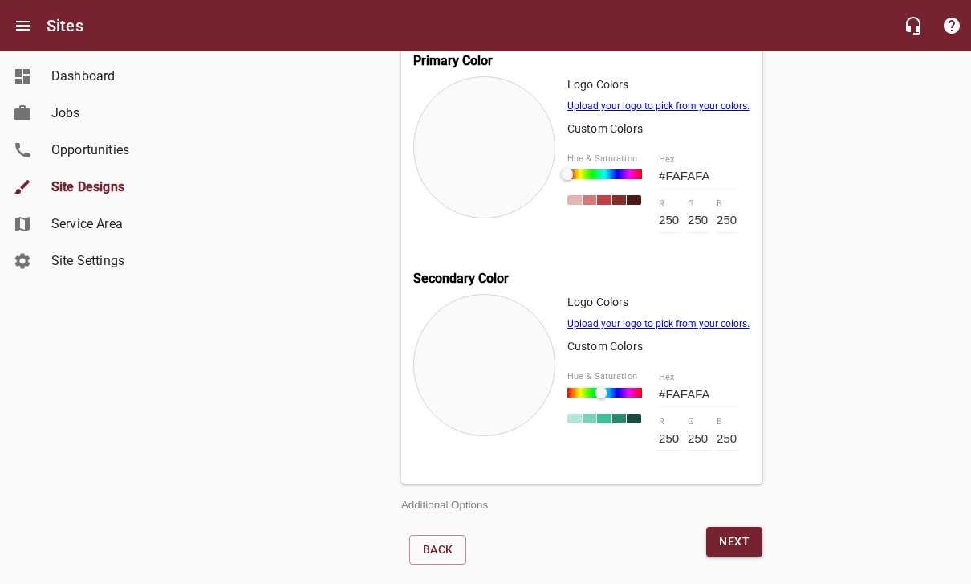
click at [607, 398] on div at bounding box center [601, 392] width 11 height 11
click at [549, 519] on div "Company Colors Pick your Primary & Secondary Colors See how your site color s l…" at bounding box center [581, 68] width 361 height 1007
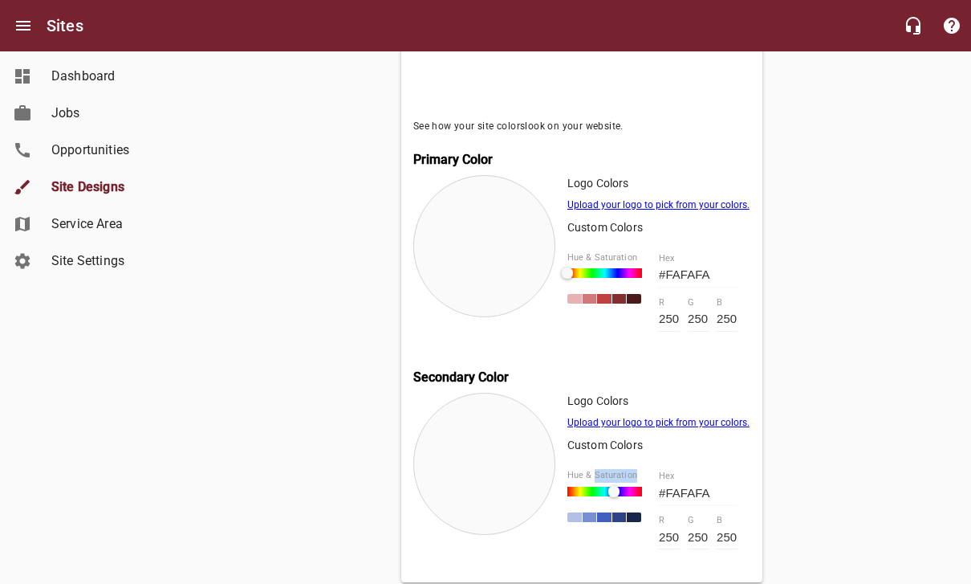
scroll to position [597, 0]
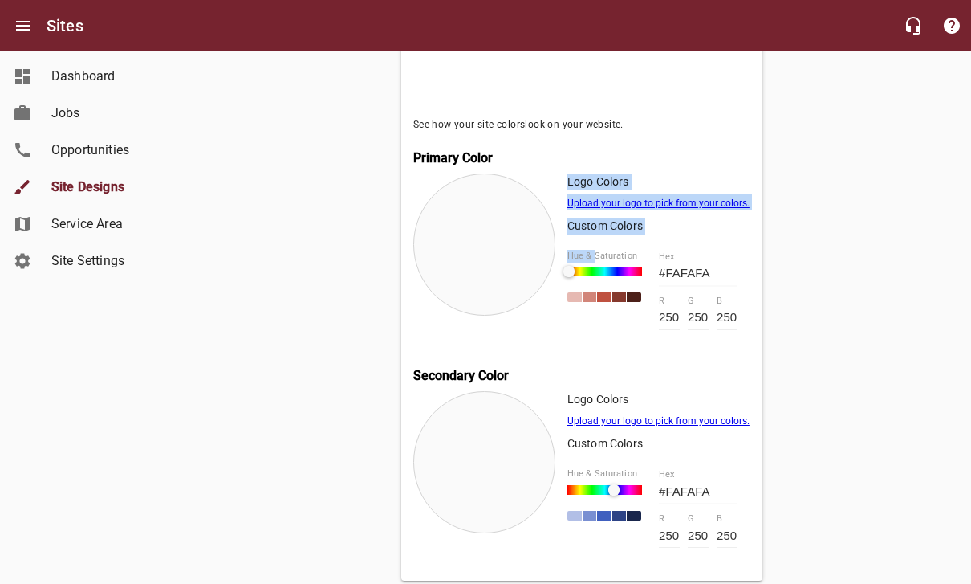
click at [852, 348] on div "Modern Flow - Ruud Setup Company Colors Pick your Primary & Secondary Colors Se…" at bounding box center [582, 140] width 602 height 1057
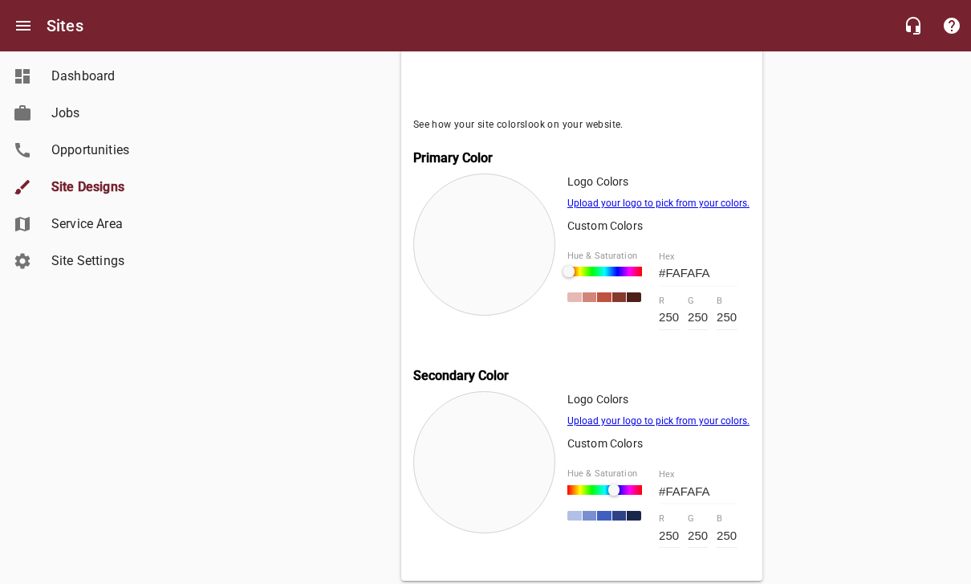
click at [842, 352] on div "Modern Flow - Ruud Setup Company Colors Pick your Primary & Secondary Colors Se…" at bounding box center [582, 140] width 602 height 1057
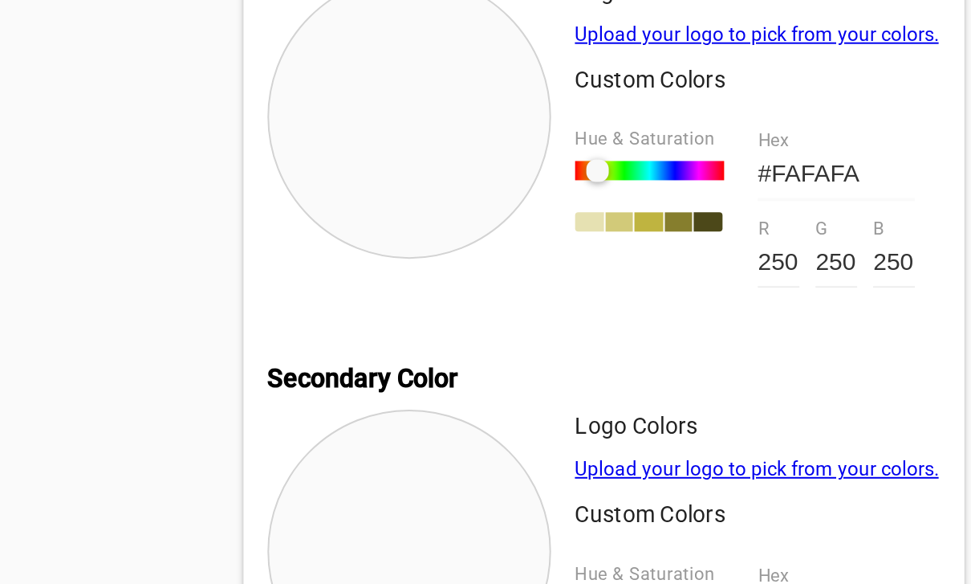
click at [573, 229] on div at bounding box center [578, 234] width 11 height 11
click at [569, 229] on div at bounding box center [574, 234] width 11 height 11
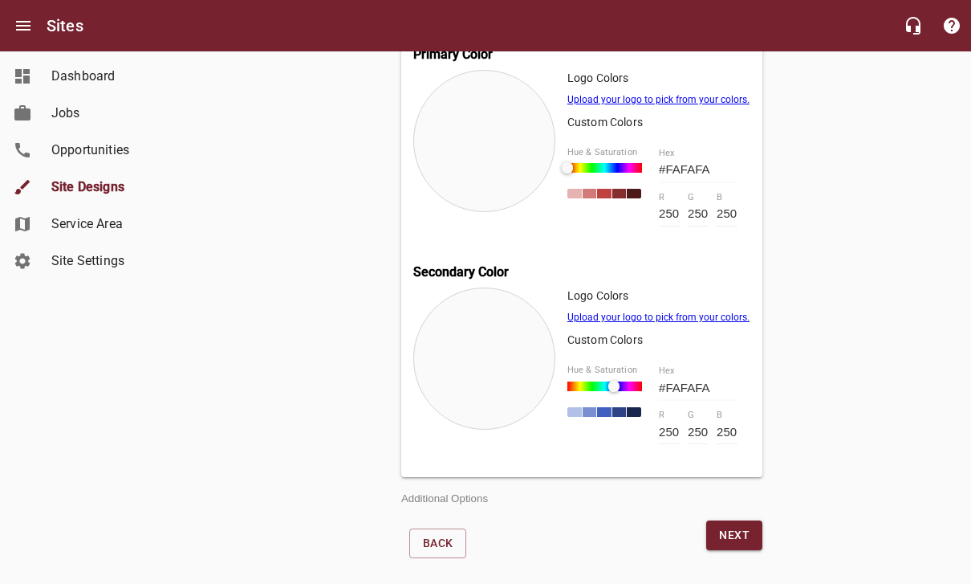
scroll to position [710, 0]
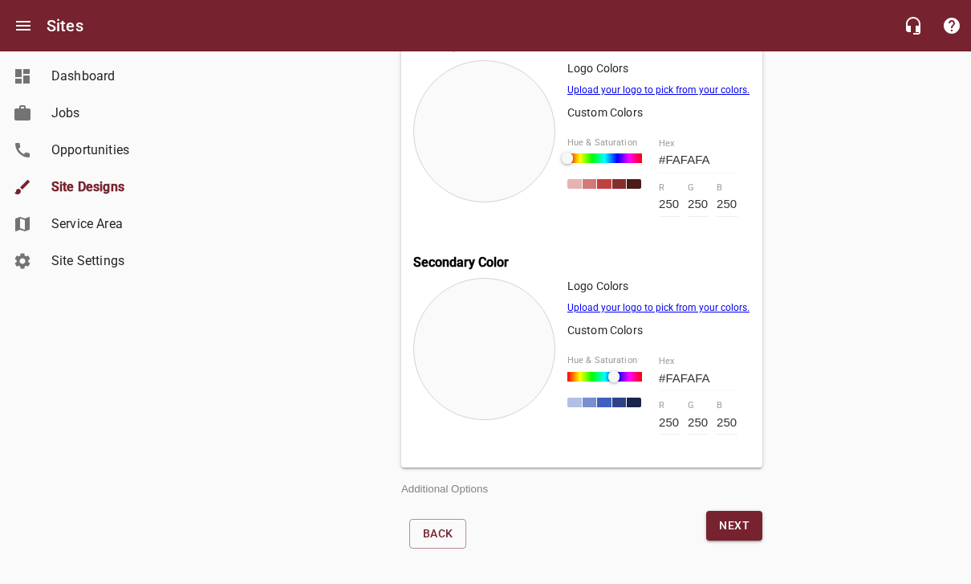
click at [743, 535] on span "Next" at bounding box center [734, 525] width 31 height 20
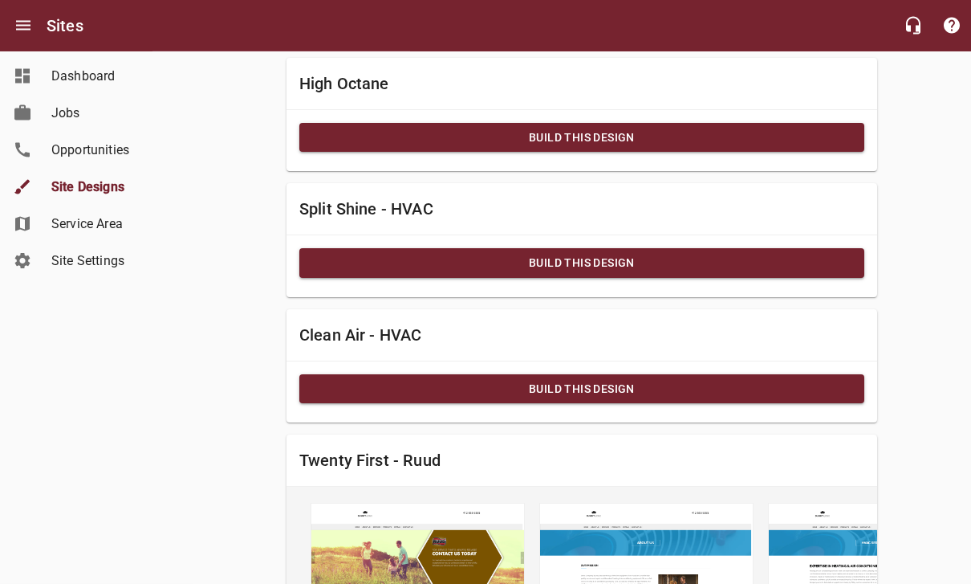
scroll to position [763, 0]
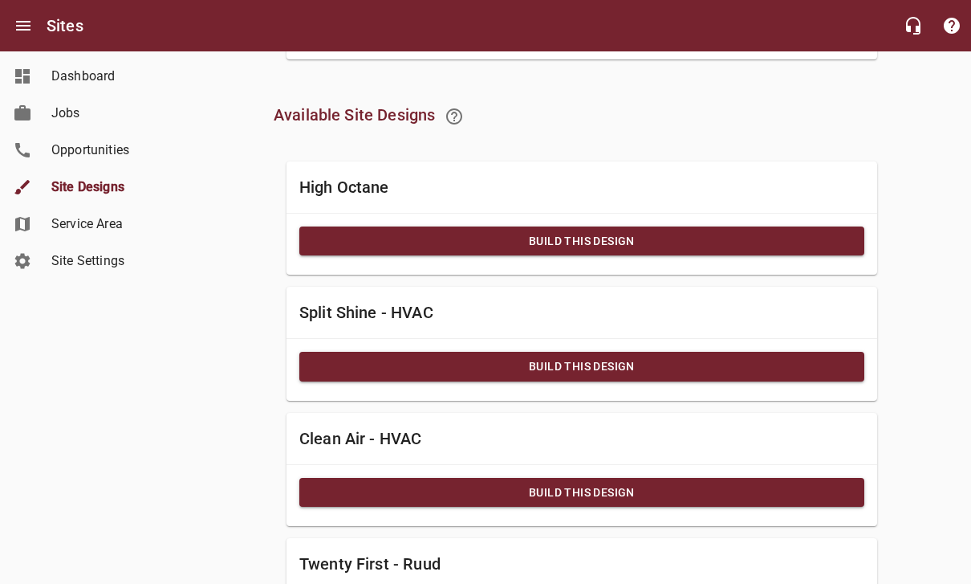
click at [789, 377] on button "Build this Design" at bounding box center [581, 367] width 565 height 30
